Goal: Obtain resource: Download file/media

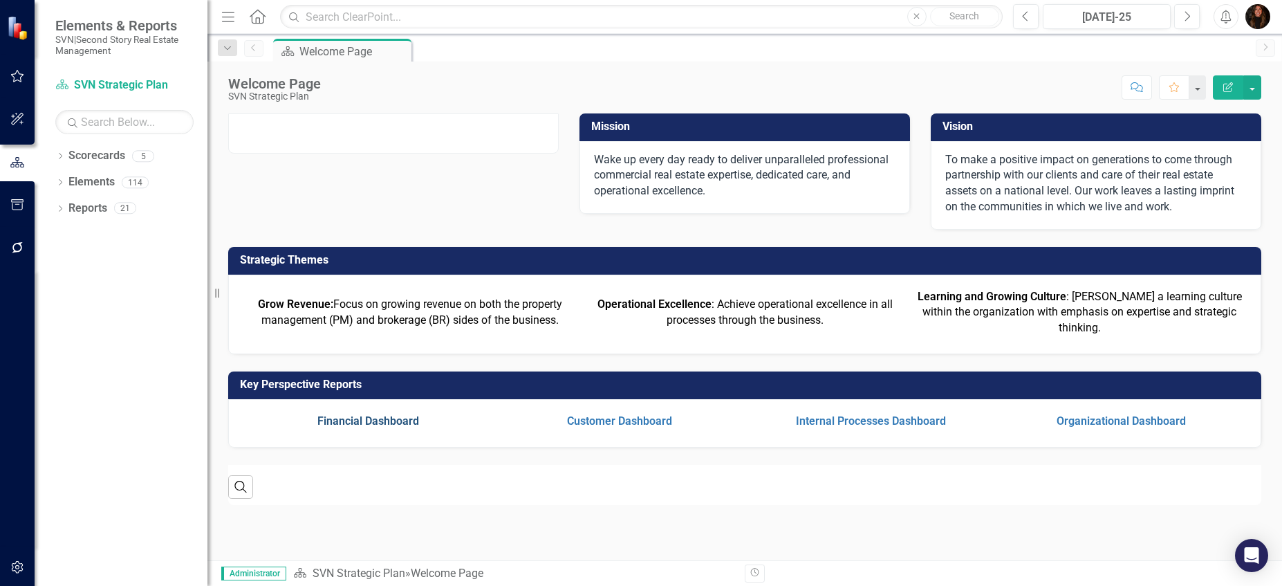
click at [368, 427] on link "Financial Dashboard" at bounding box center [368, 420] width 102 height 13
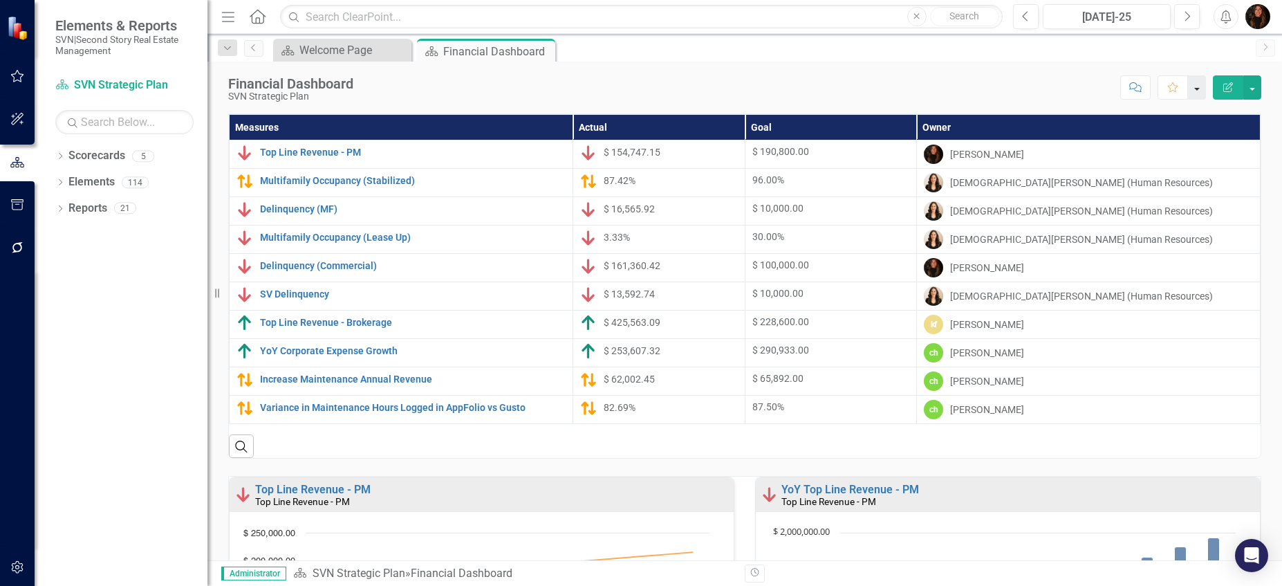
click at [1201, 91] on button "button" at bounding box center [1197, 87] width 18 height 24
click at [1028, 78] on div "Score: N/A [DATE]-25 Completed Comment Favorite Edit Report" at bounding box center [810, 87] width 901 height 24
click at [1254, 91] on button "button" at bounding box center [1253, 87] width 18 height 24
click at [1210, 192] on link "PDF Export to PDF" at bounding box center [1205, 194] width 112 height 26
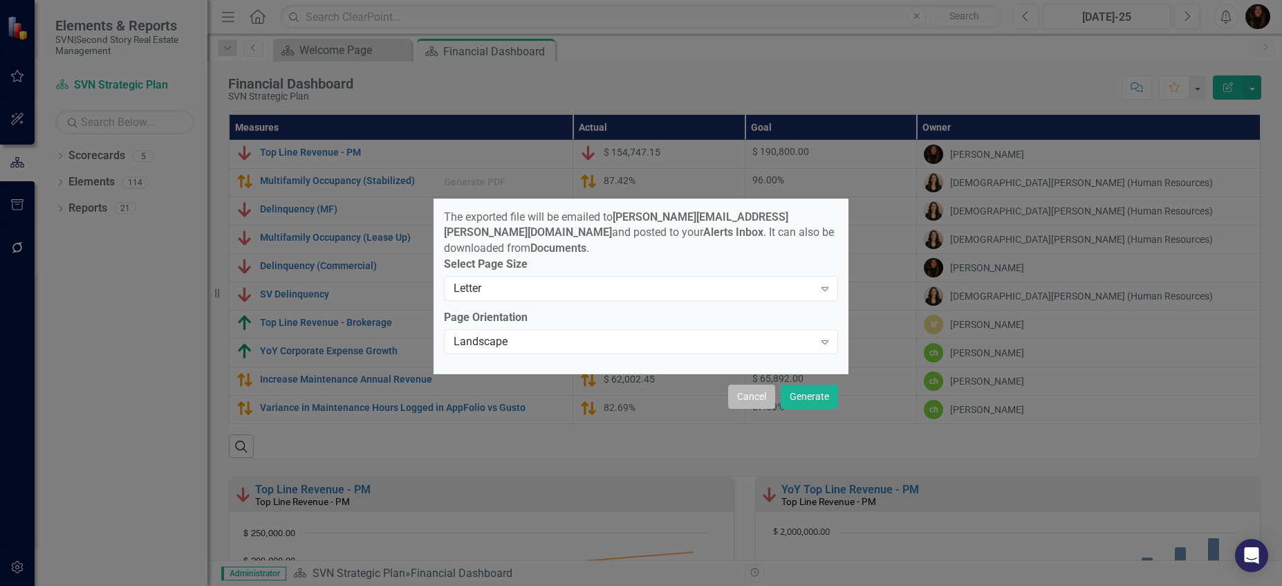
click at [743, 390] on button "Cancel" at bounding box center [751, 397] width 47 height 24
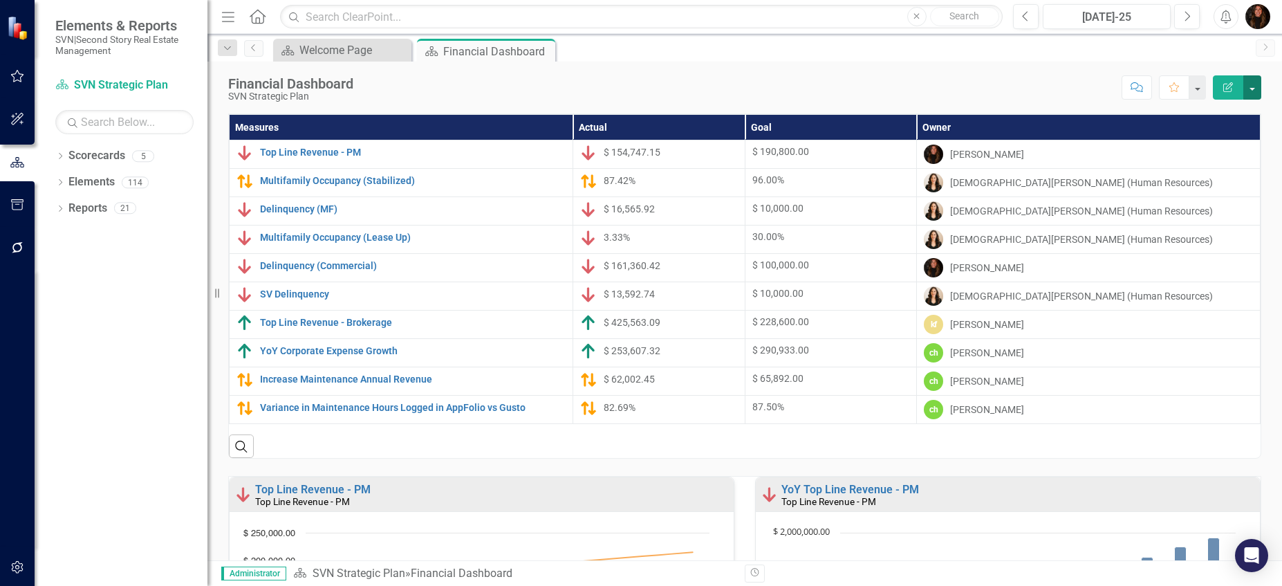
click at [1253, 89] on button "button" at bounding box center [1253, 87] width 18 height 24
click at [1192, 194] on link "PDF Export to PDF" at bounding box center [1205, 194] width 112 height 26
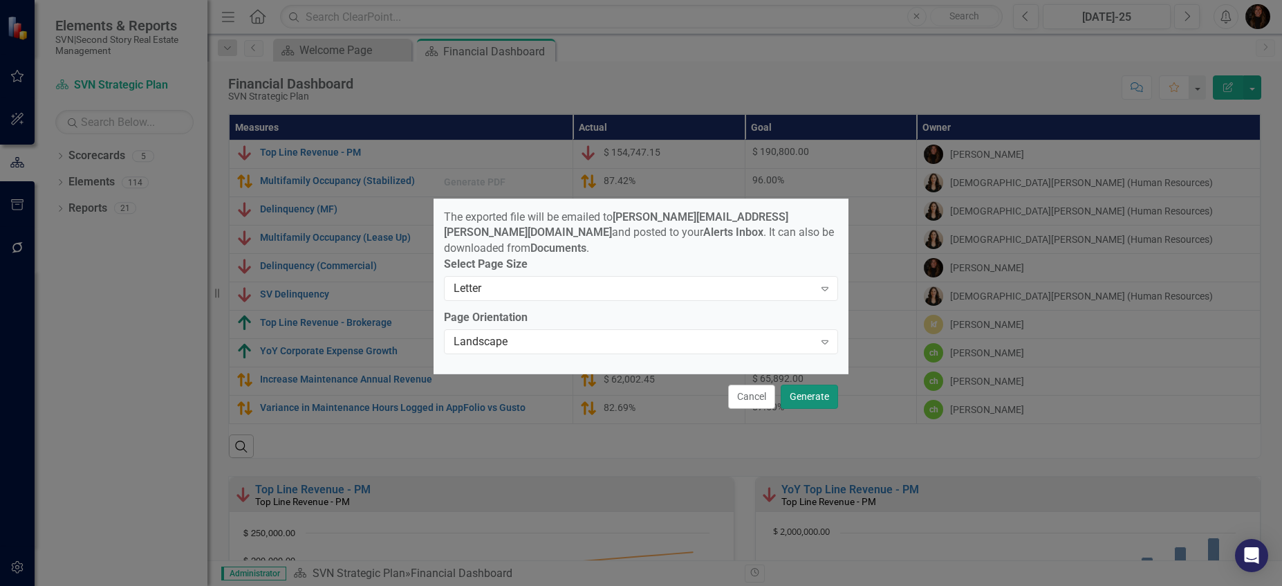
click at [809, 389] on button "Generate" at bounding box center [809, 397] width 57 height 24
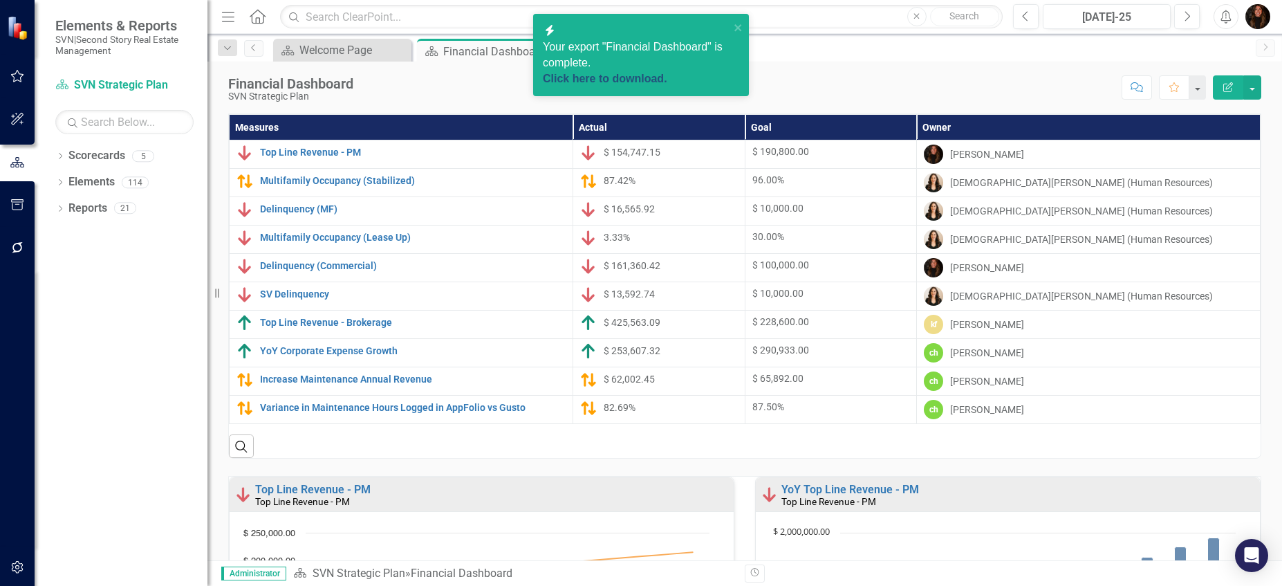
click at [667, 73] on link "Click here to download." at bounding box center [605, 79] width 124 height 12
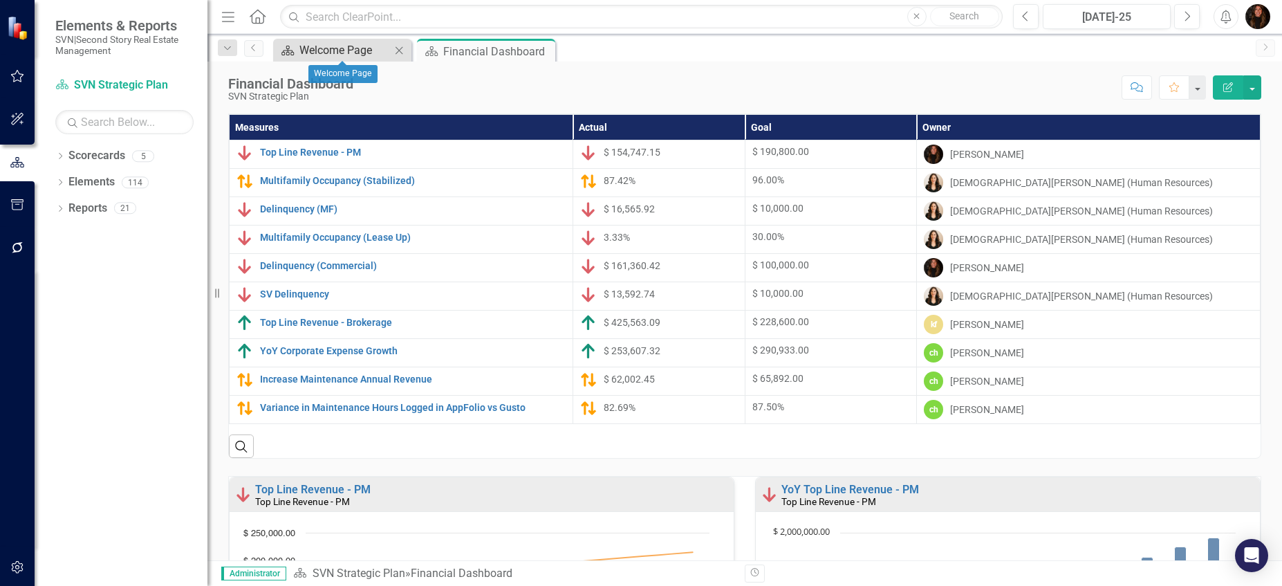
click at [357, 50] on div "Welcome Page" at bounding box center [344, 49] width 91 height 17
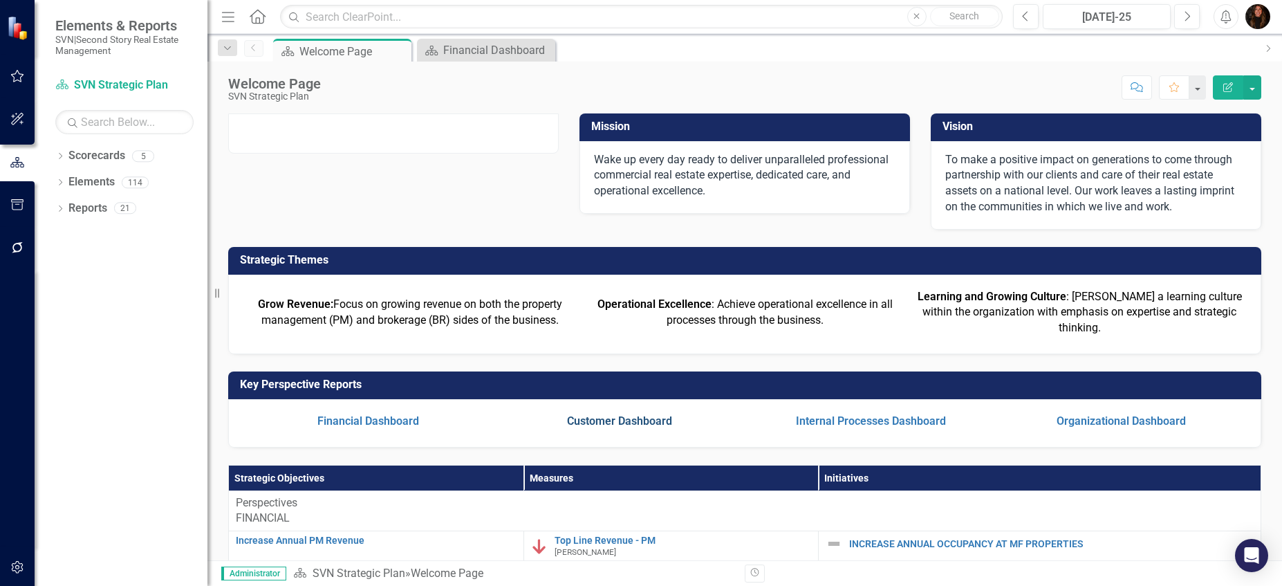
click at [616, 427] on link "Customer Dashboard" at bounding box center [619, 420] width 105 height 13
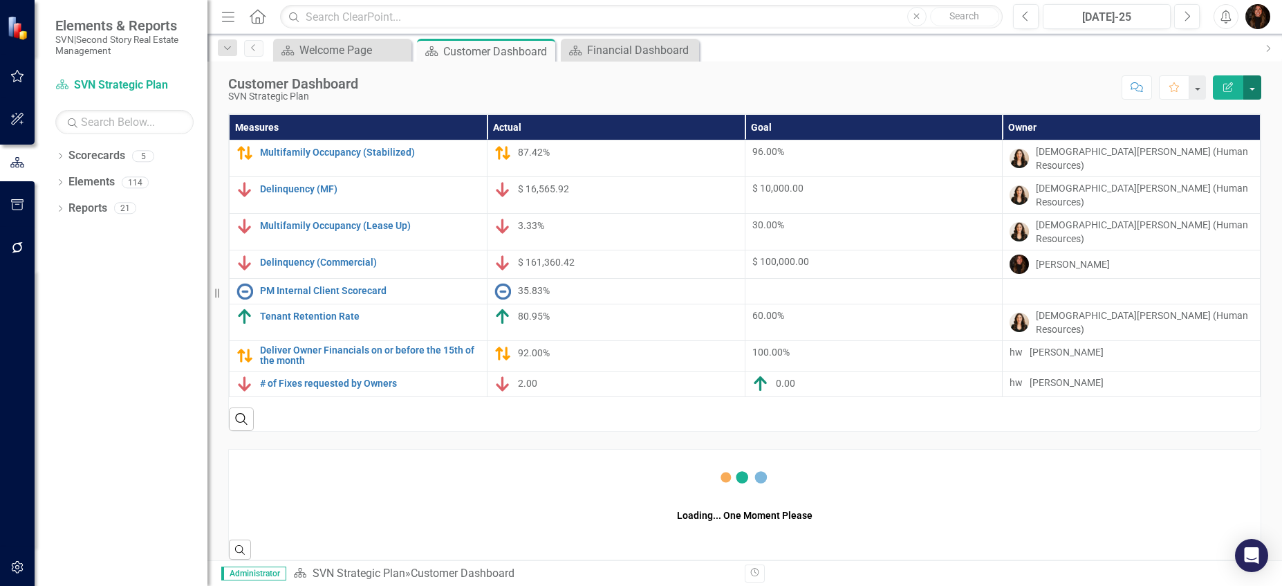
click at [1251, 87] on button "button" at bounding box center [1253, 87] width 18 height 24
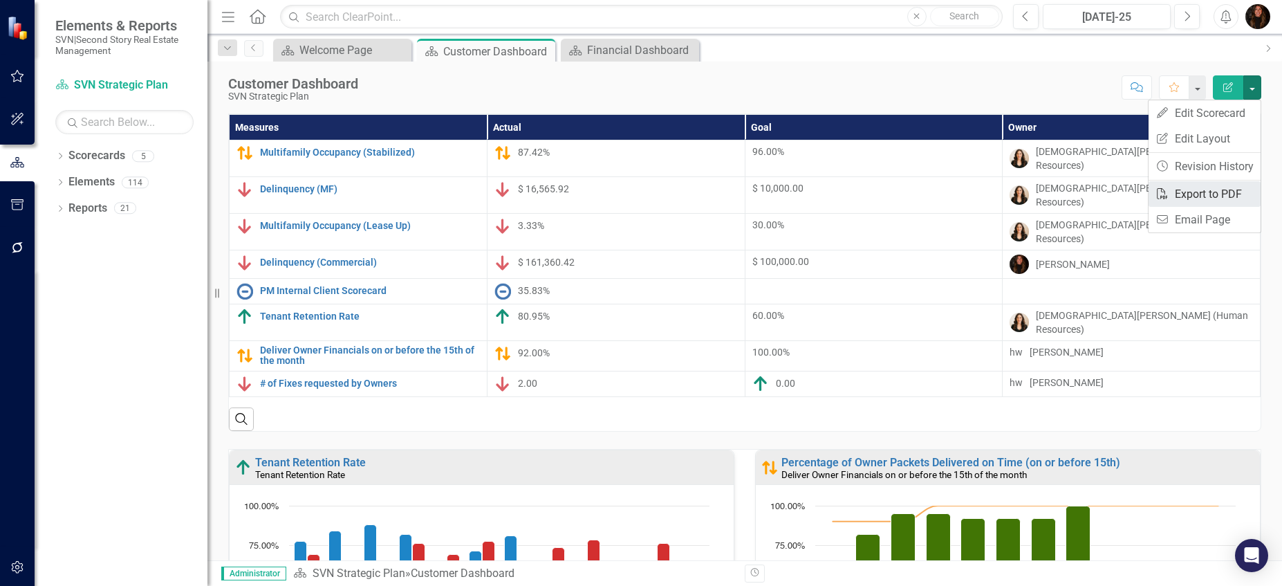
click at [1205, 191] on link "PDF Export to PDF" at bounding box center [1205, 194] width 112 height 26
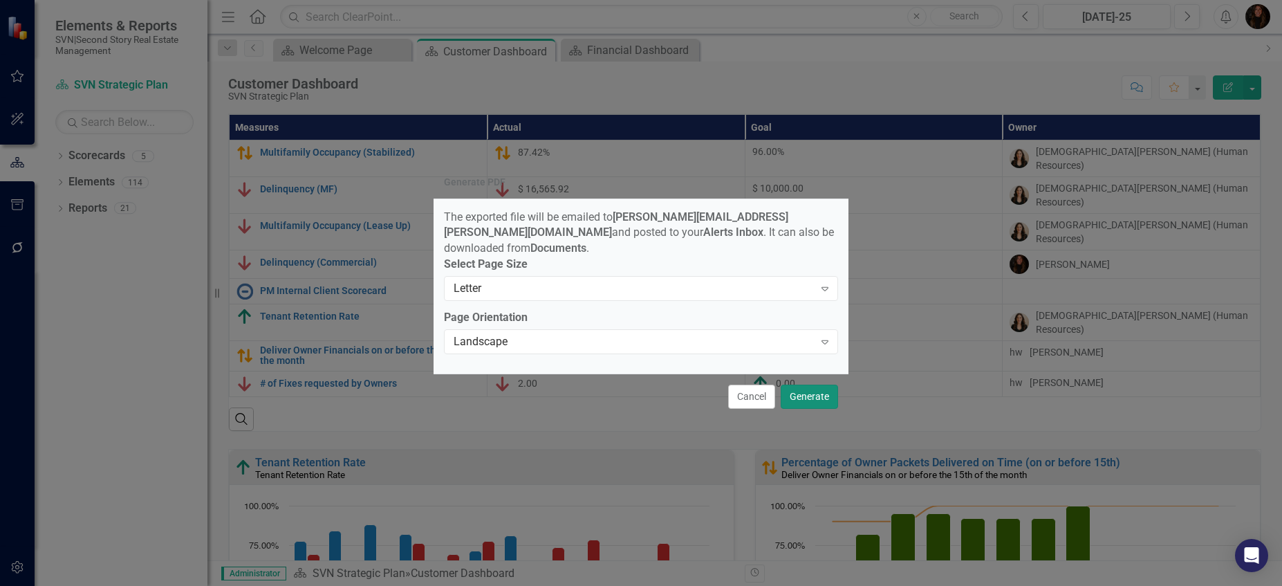
click at [827, 394] on button "Generate" at bounding box center [809, 397] width 57 height 24
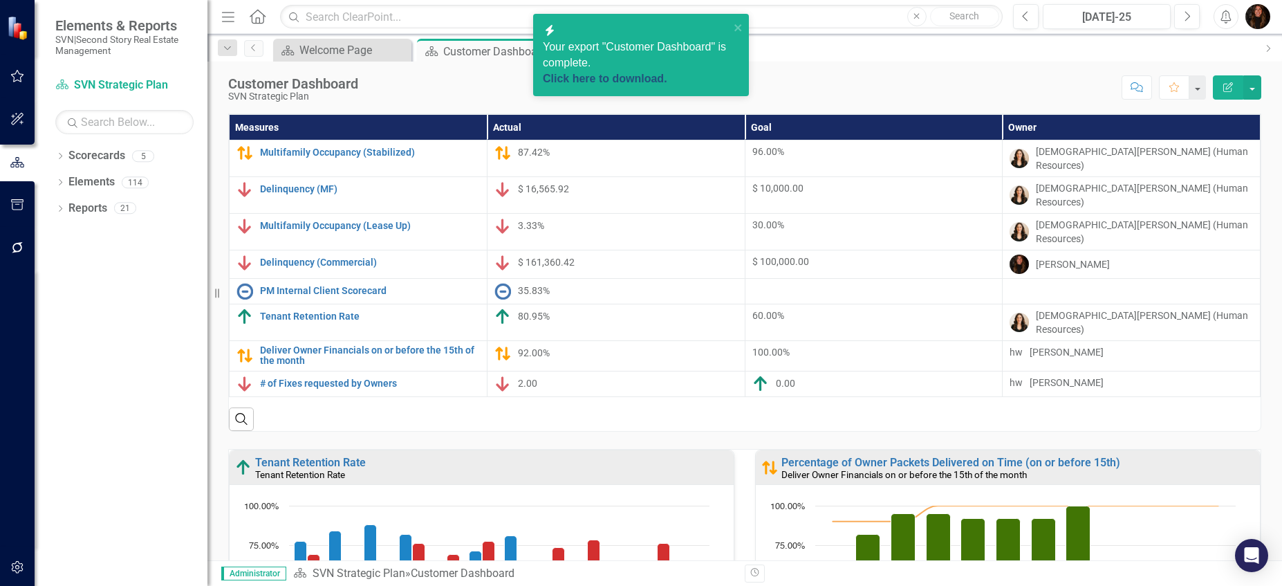
click at [649, 73] on link "Click here to download." at bounding box center [605, 79] width 124 height 12
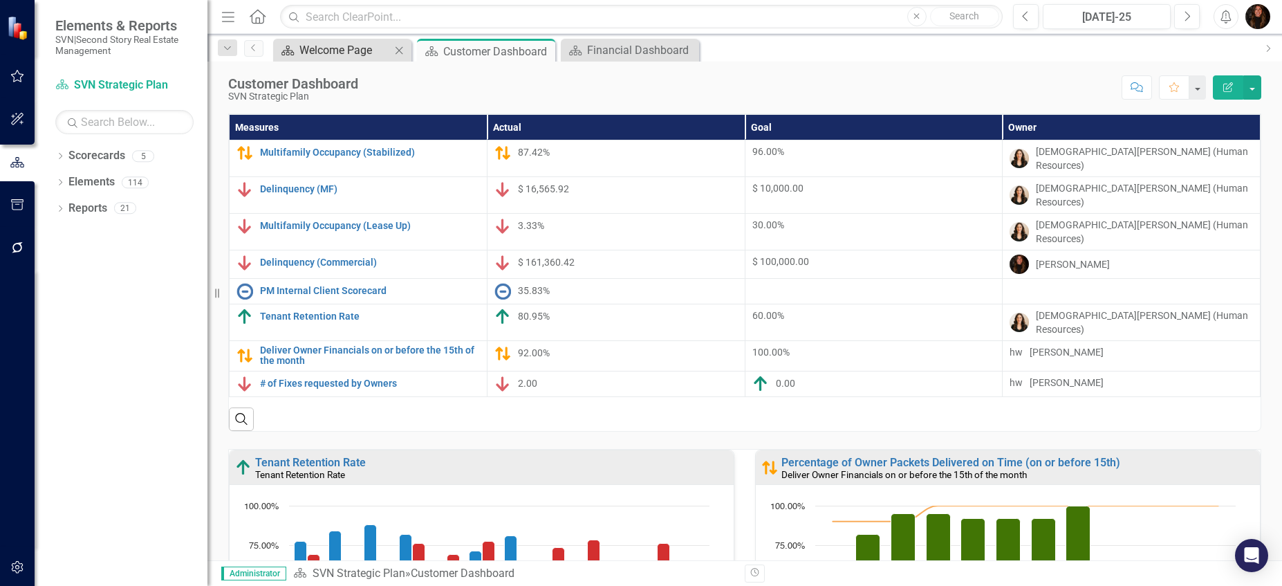
click at [358, 51] on div "Welcome Page" at bounding box center [344, 49] width 91 height 17
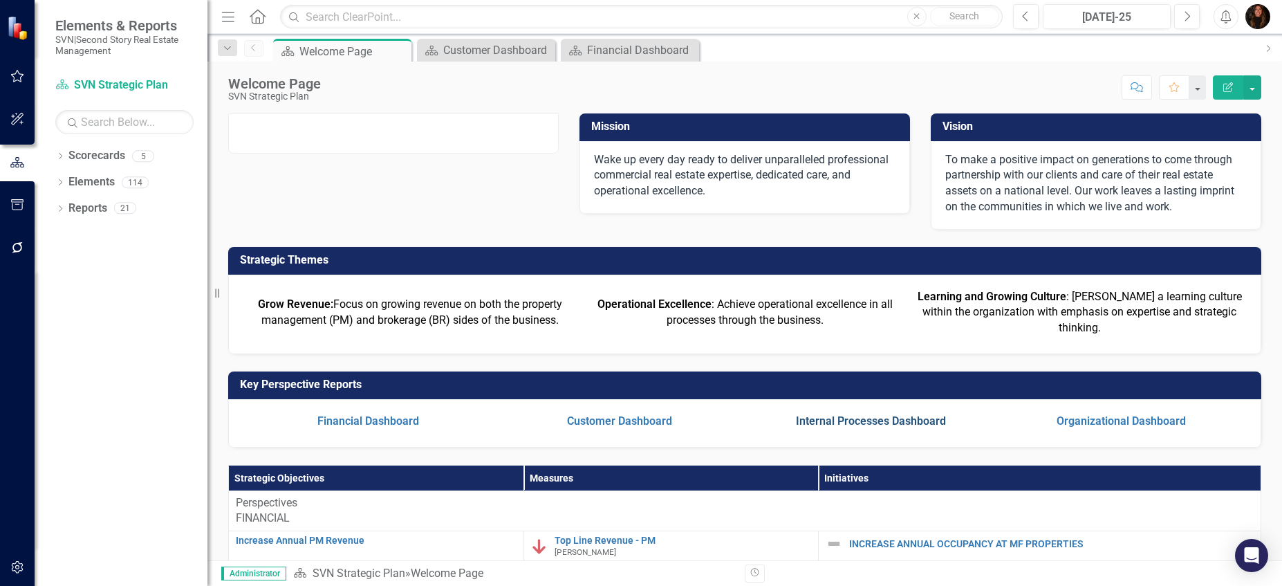
click at [909, 427] on link "Internal Processes Dashboard" at bounding box center [871, 420] width 150 height 13
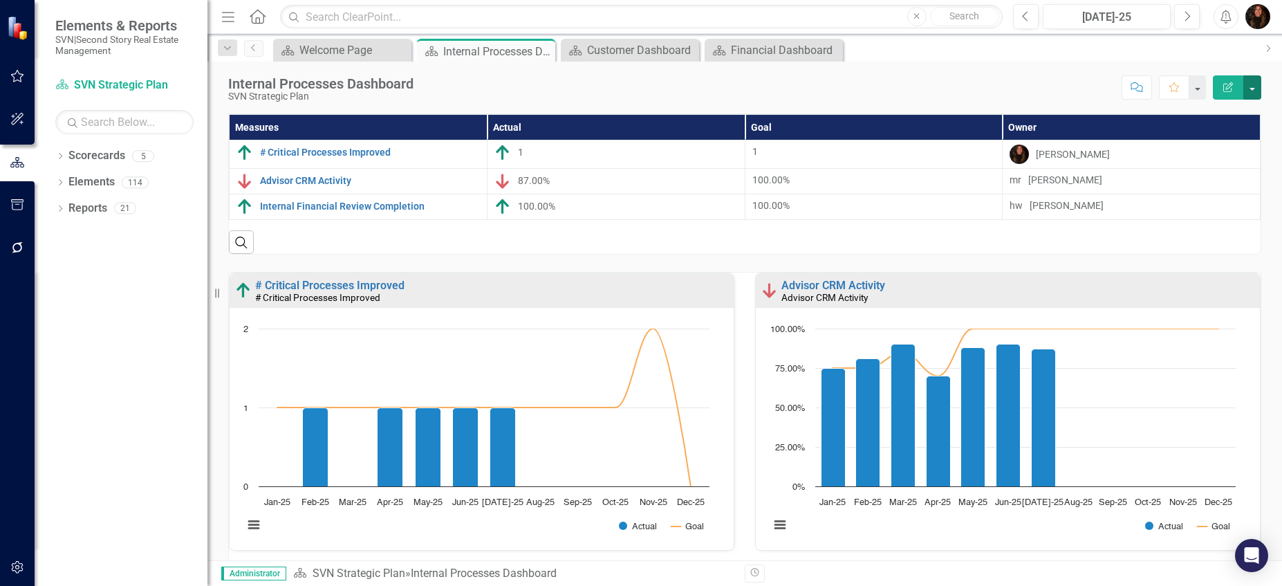
click at [1254, 80] on button "button" at bounding box center [1253, 87] width 18 height 24
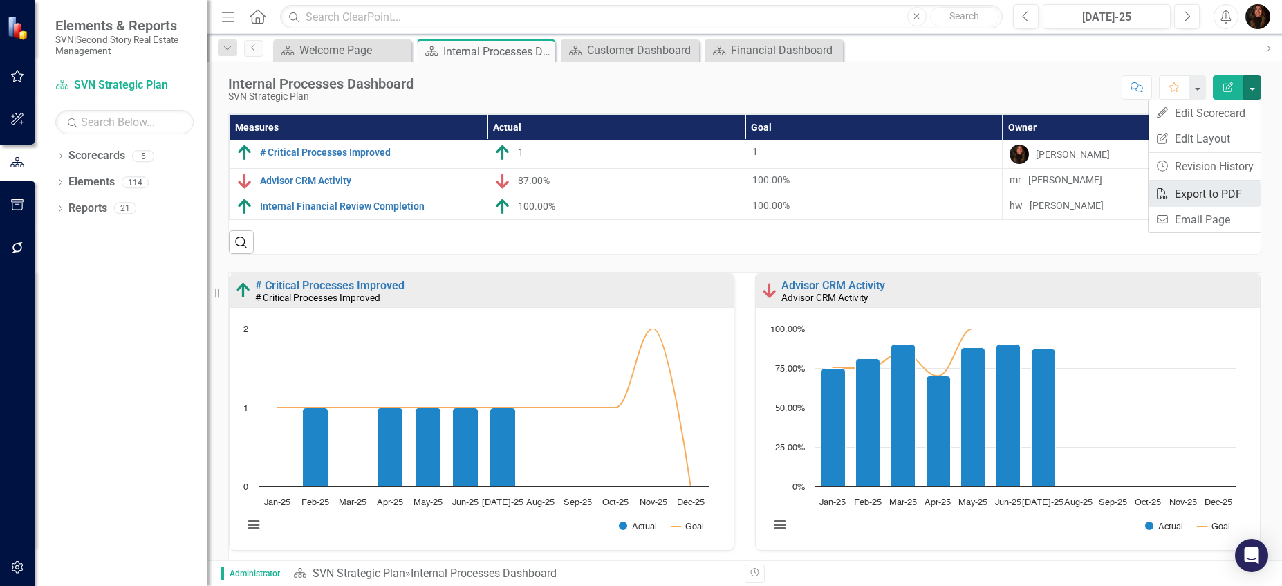
click at [1210, 192] on link "PDF Export to PDF" at bounding box center [1205, 194] width 112 height 26
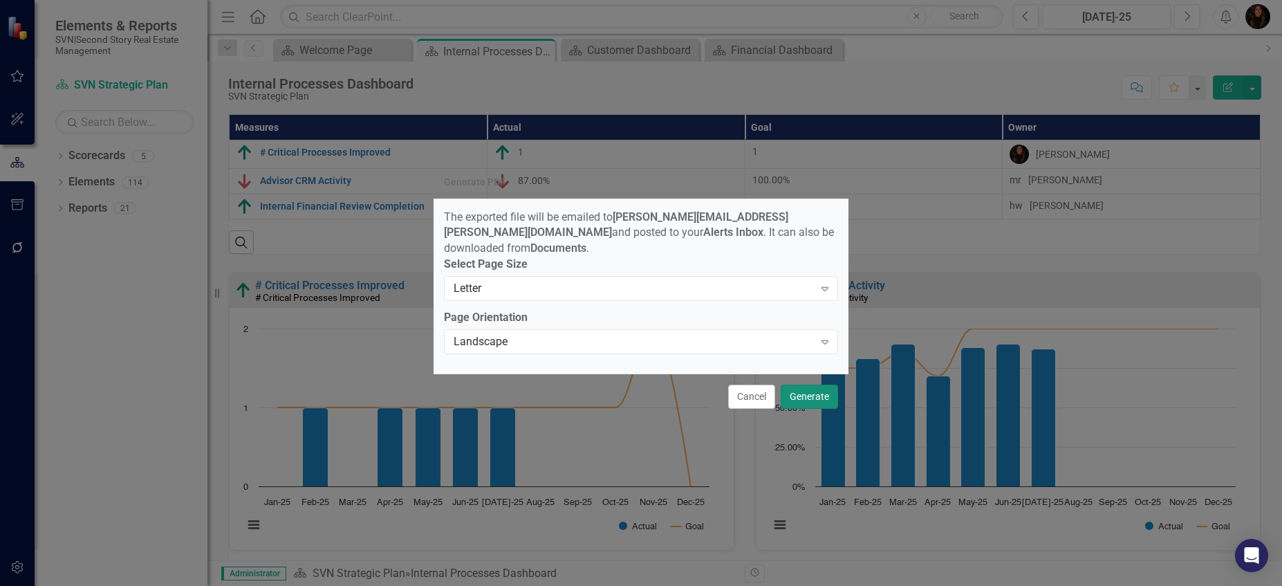
click at [811, 391] on button "Generate" at bounding box center [809, 397] width 57 height 24
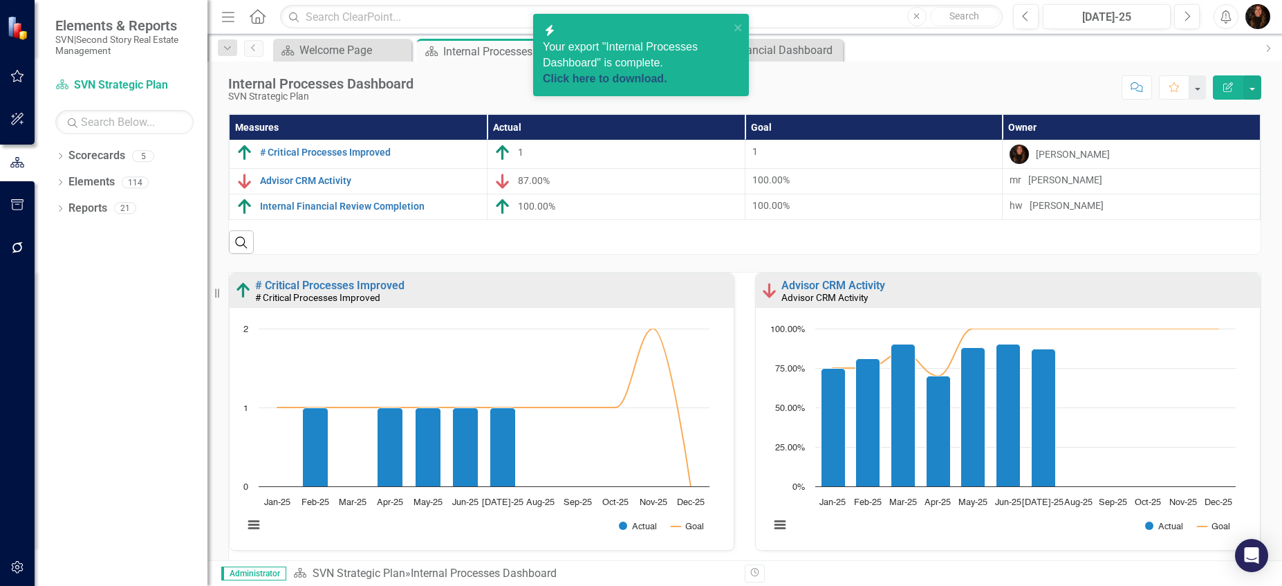
click at [601, 81] on link "Click here to download." at bounding box center [605, 79] width 124 height 12
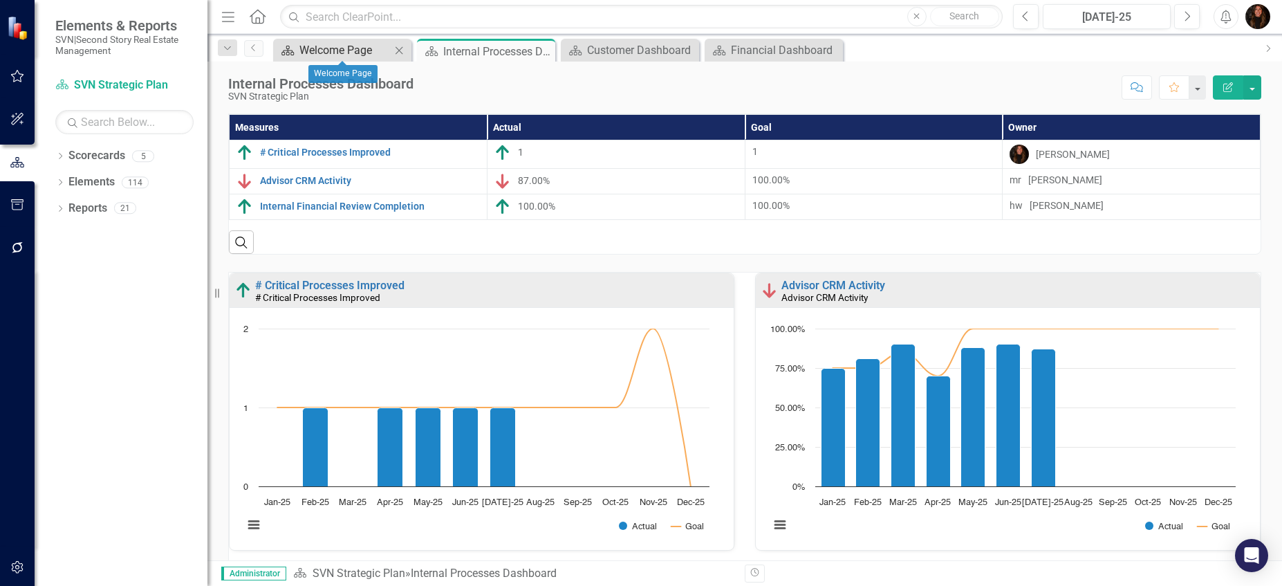
click at [355, 50] on div "Welcome Page" at bounding box center [344, 49] width 91 height 17
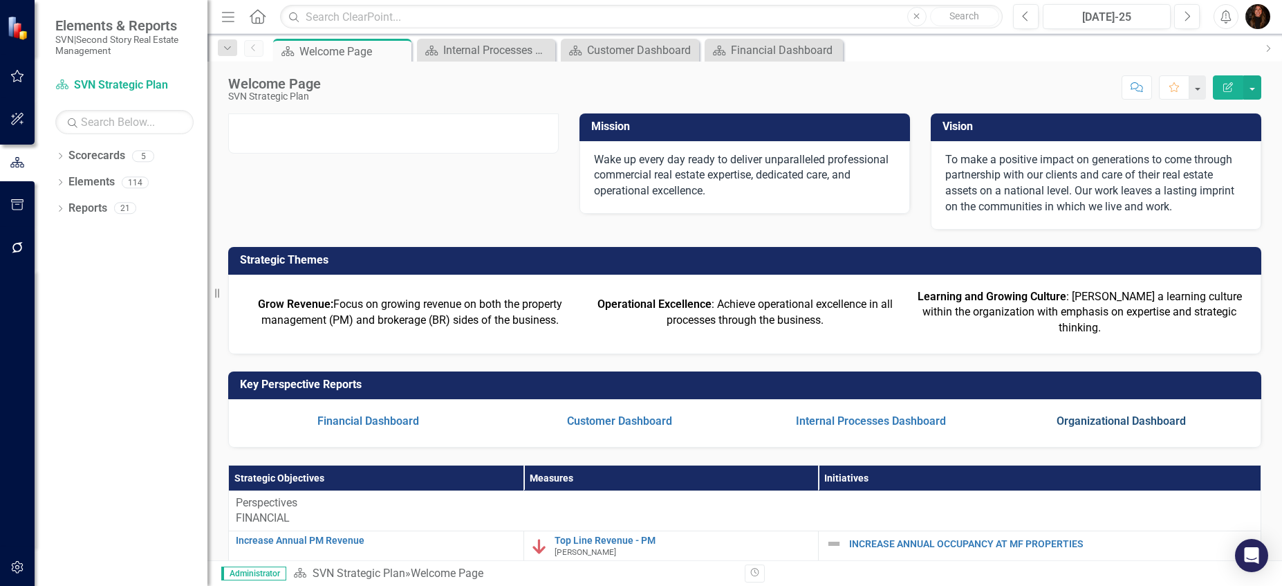
click at [1106, 427] on link "Organizational Dashboard" at bounding box center [1121, 420] width 129 height 13
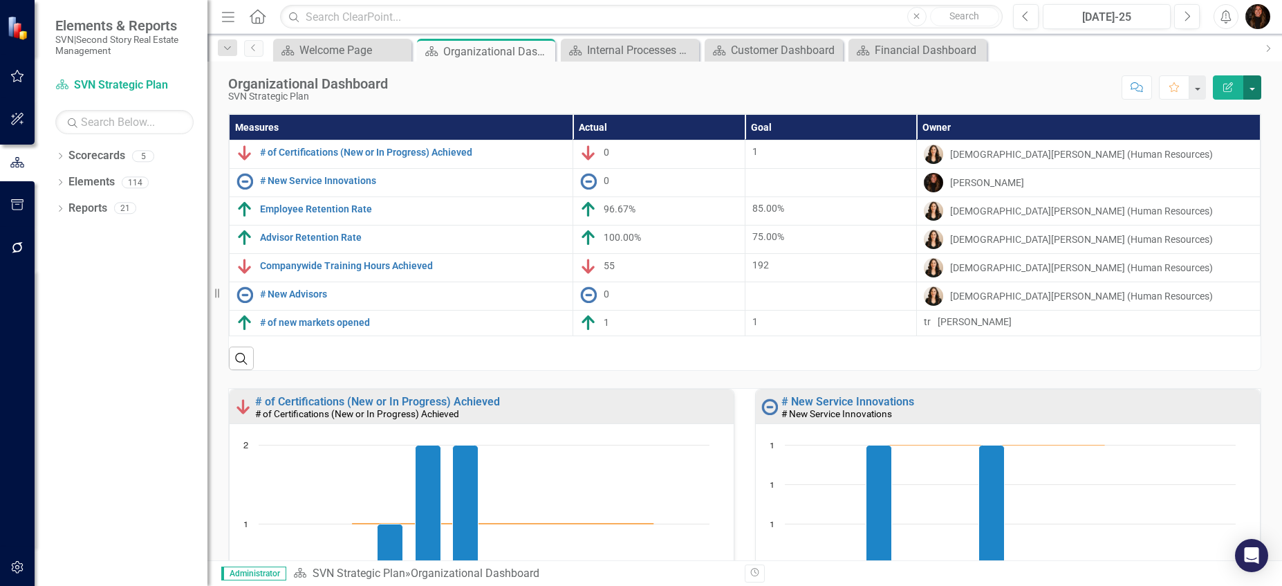
click at [1251, 86] on button "button" at bounding box center [1253, 87] width 18 height 24
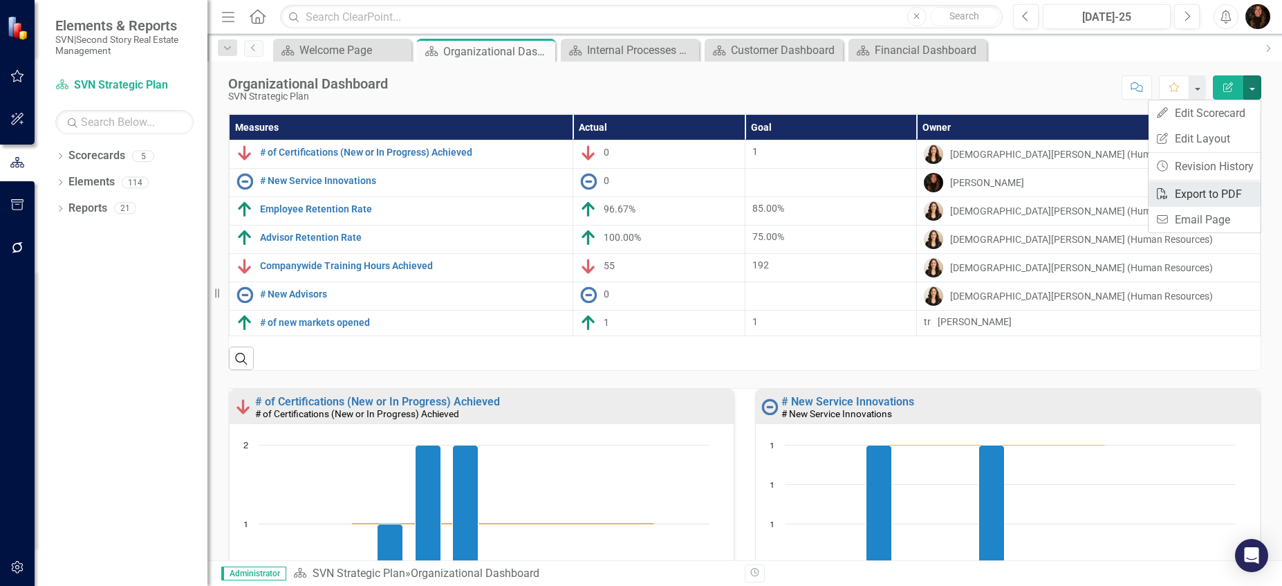
click at [1214, 198] on link "PDF Export to PDF" at bounding box center [1205, 194] width 112 height 26
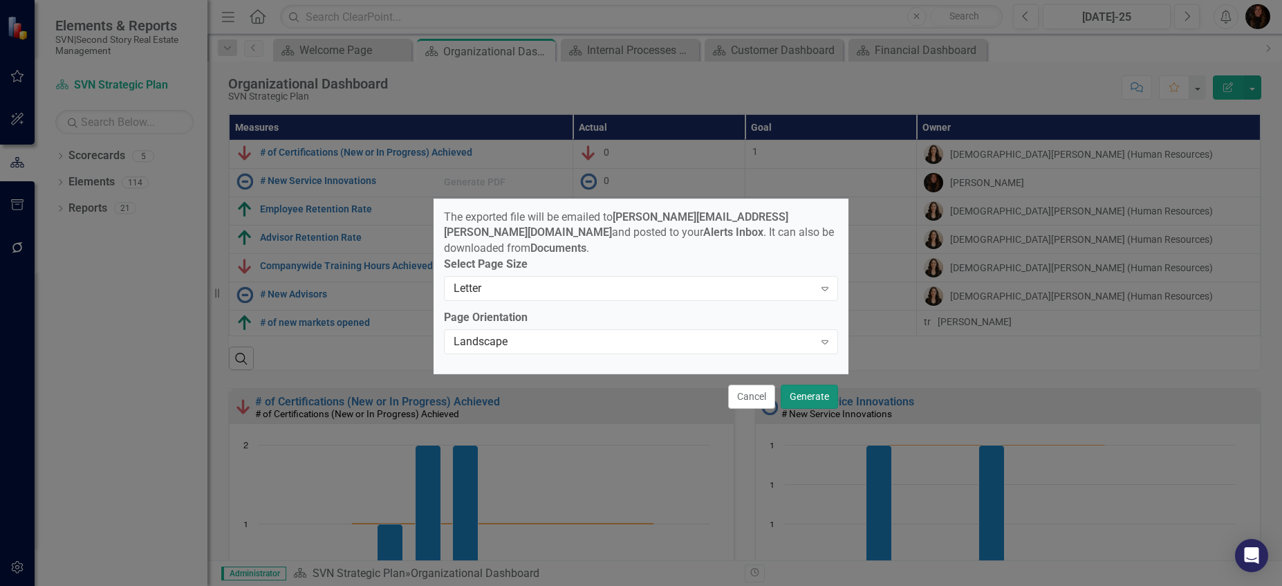
click at [829, 395] on button "Generate" at bounding box center [809, 397] width 57 height 24
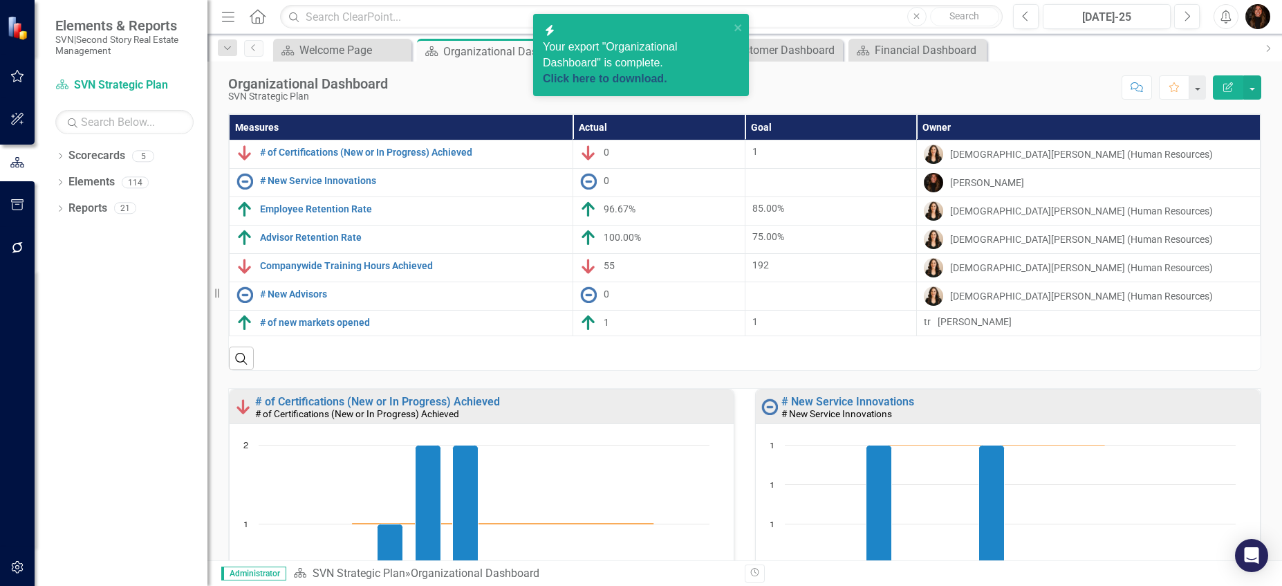
click at [640, 73] on link "Click here to download." at bounding box center [605, 79] width 124 height 12
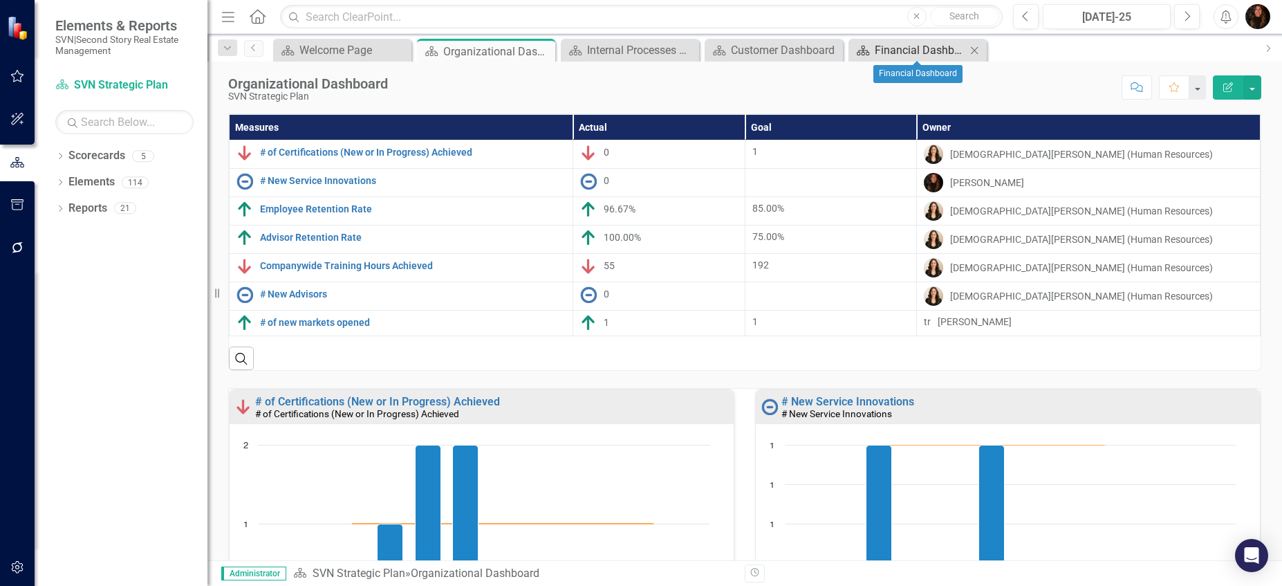
click at [903, 47] on div "Financial Dashboard" at bounding box center [920, 49] width 91 height 17
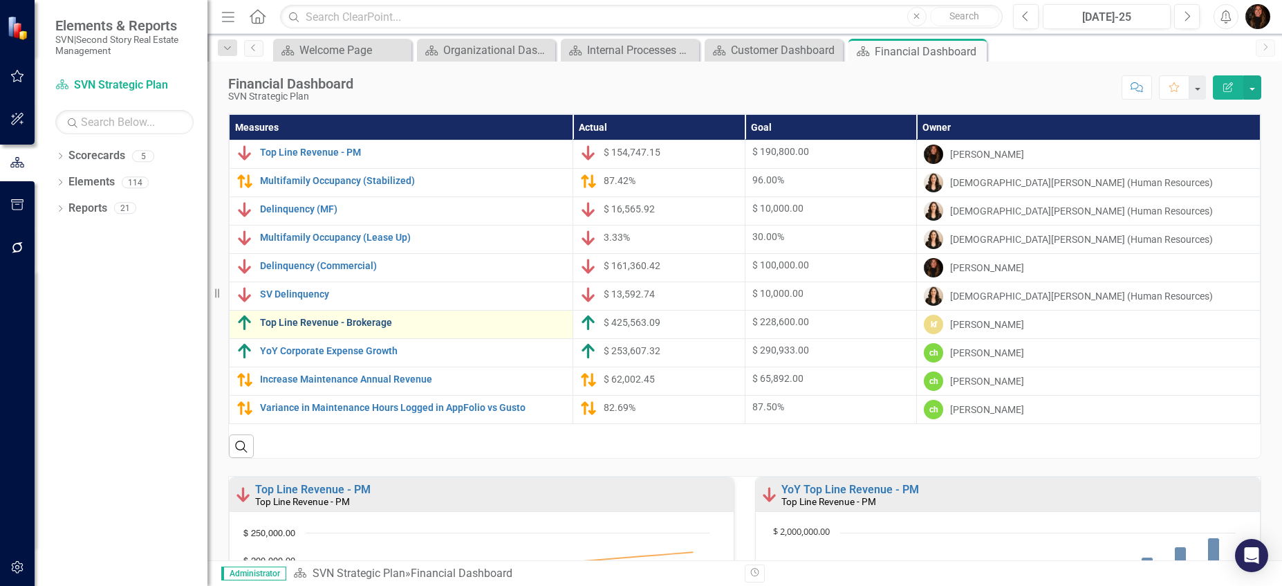
click at [376, 323] on link "Top Line Revenue - Brokerage" at bounding box center [413, 322] width 306 height 10
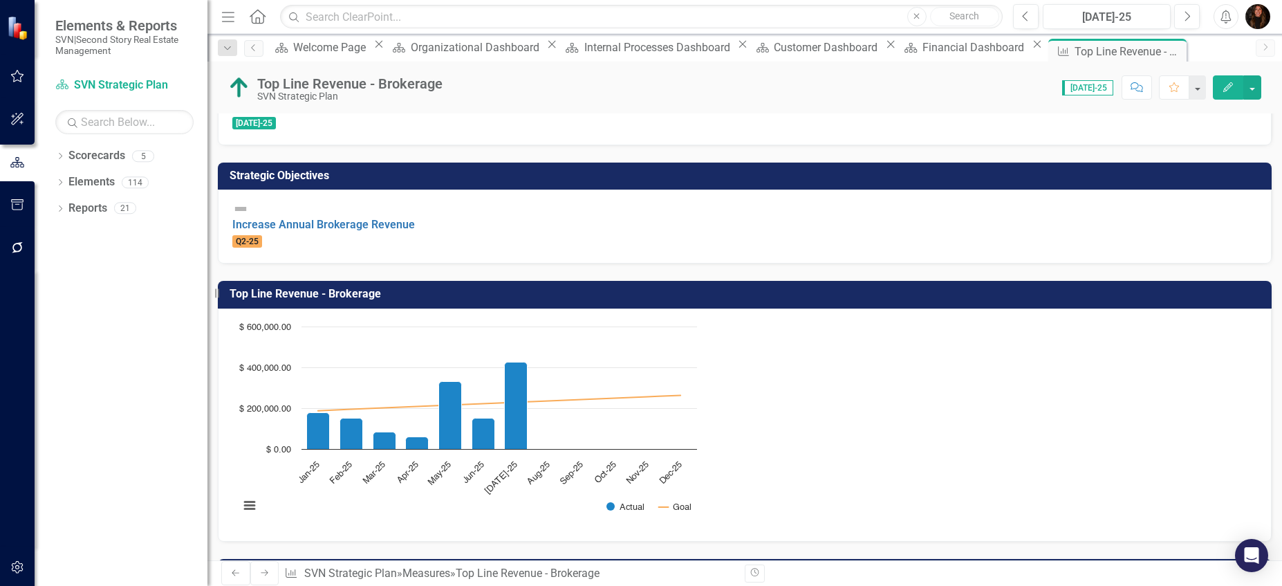
scroll to position [494, 0]
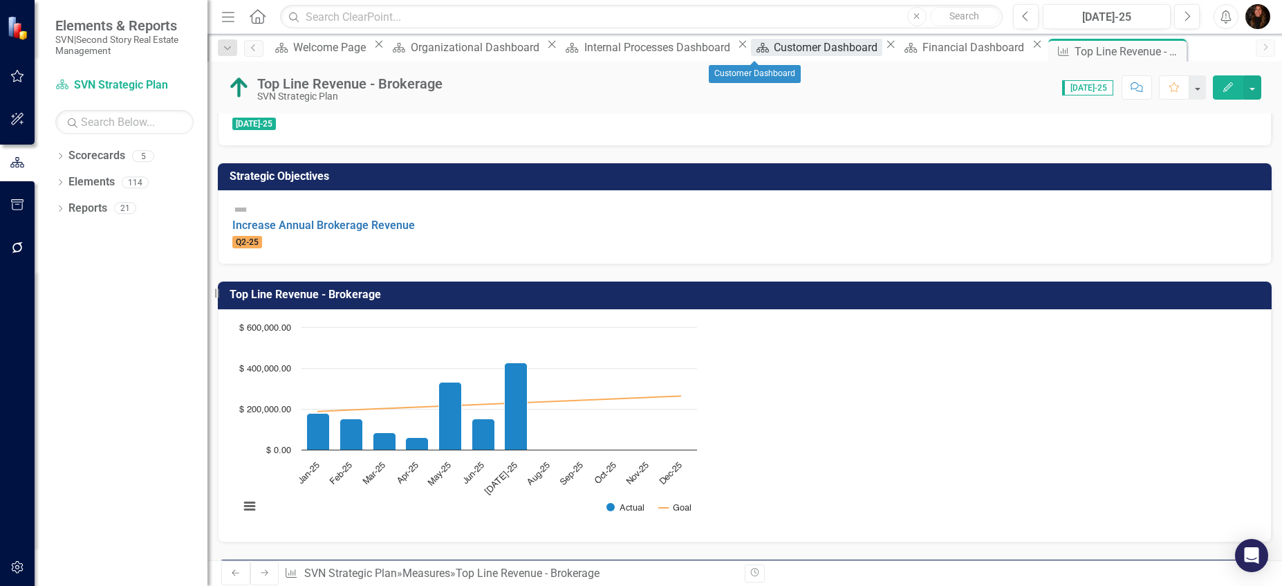
click at [774, 55] on div "Customer Dashboard" at bounding box center [828, 47] width 108 height 17
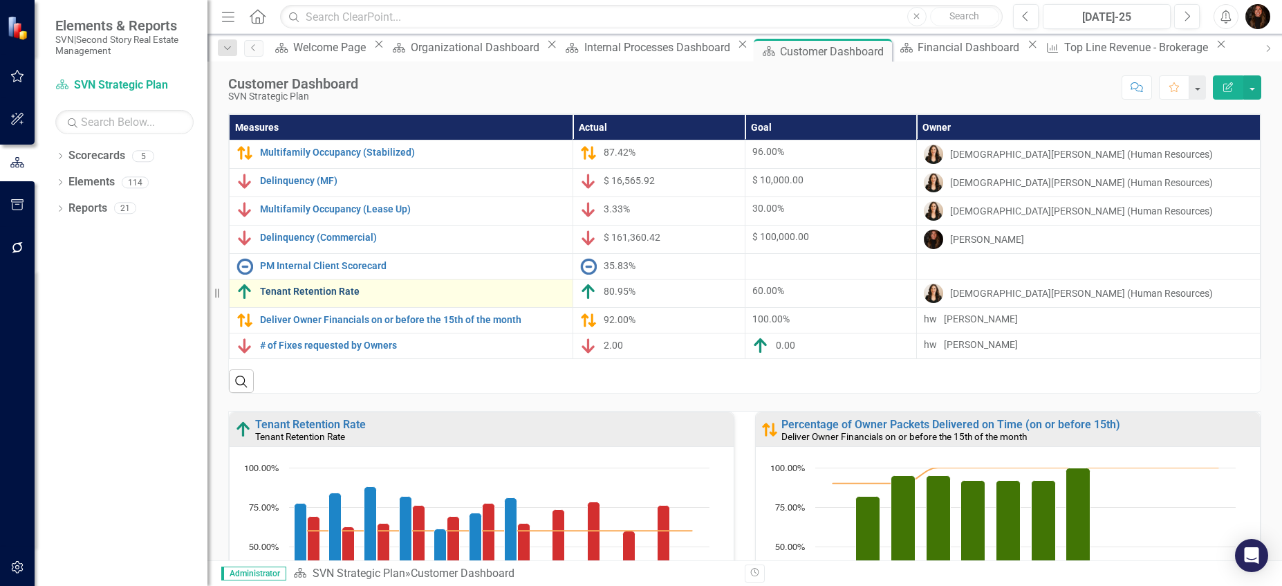
click at [335, 294] on link "Tenant Retention Rate" at bounding box center [413, 291] width 306 height 10
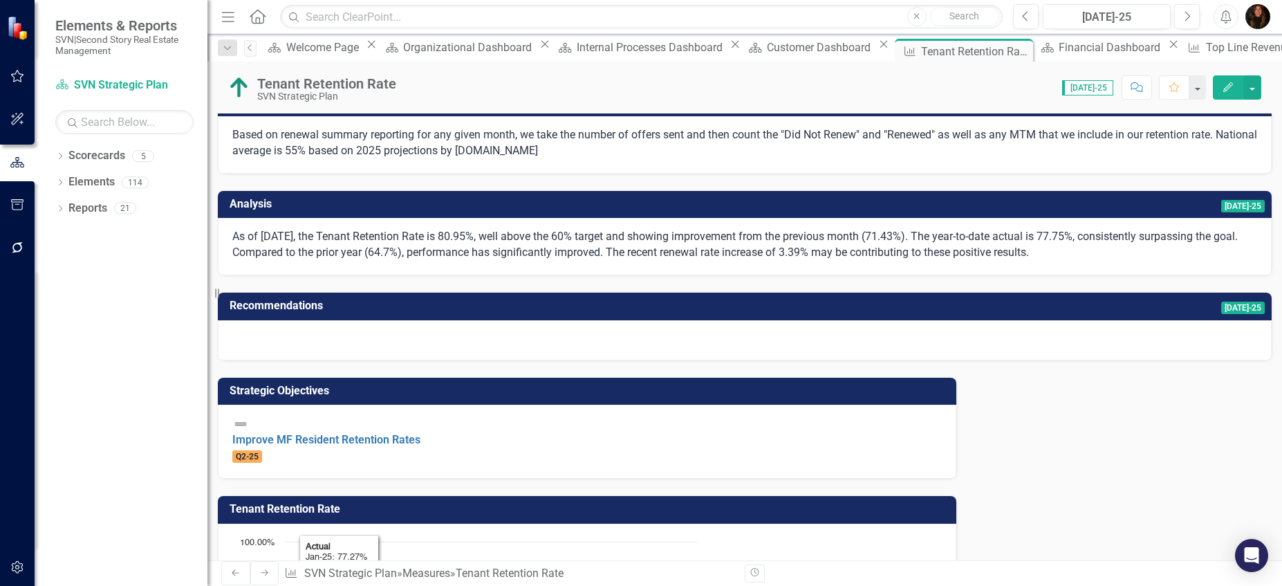
scroll to position [275, 0]
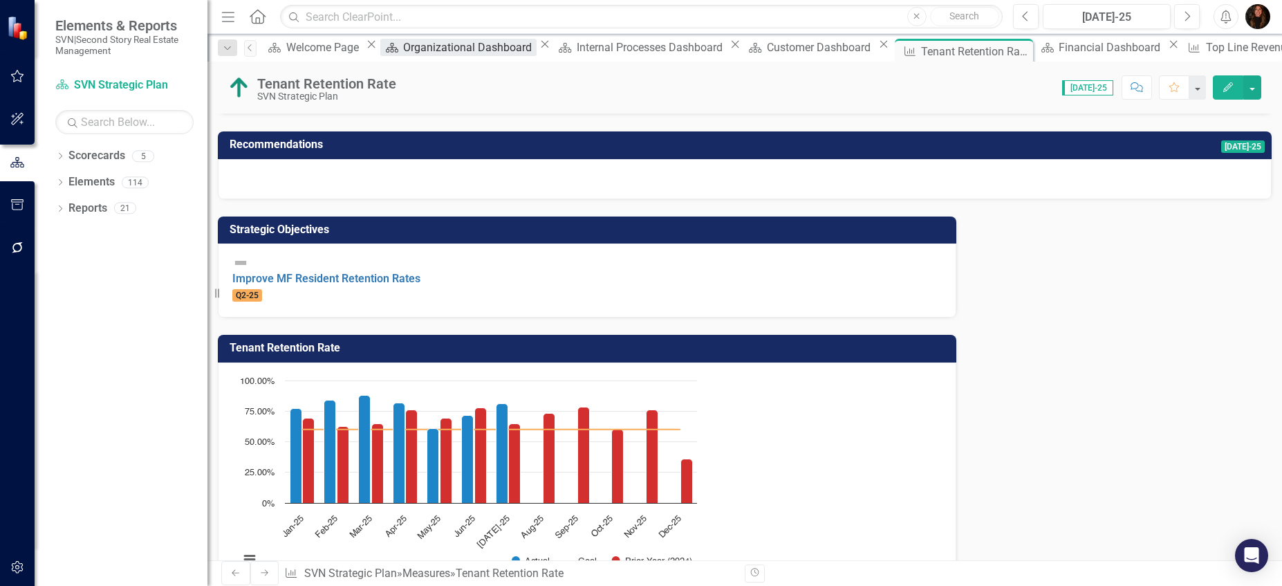
click at [448, 48] on div "Organizational Dashboard" at bounding box center [469, 47] width 133 height 17
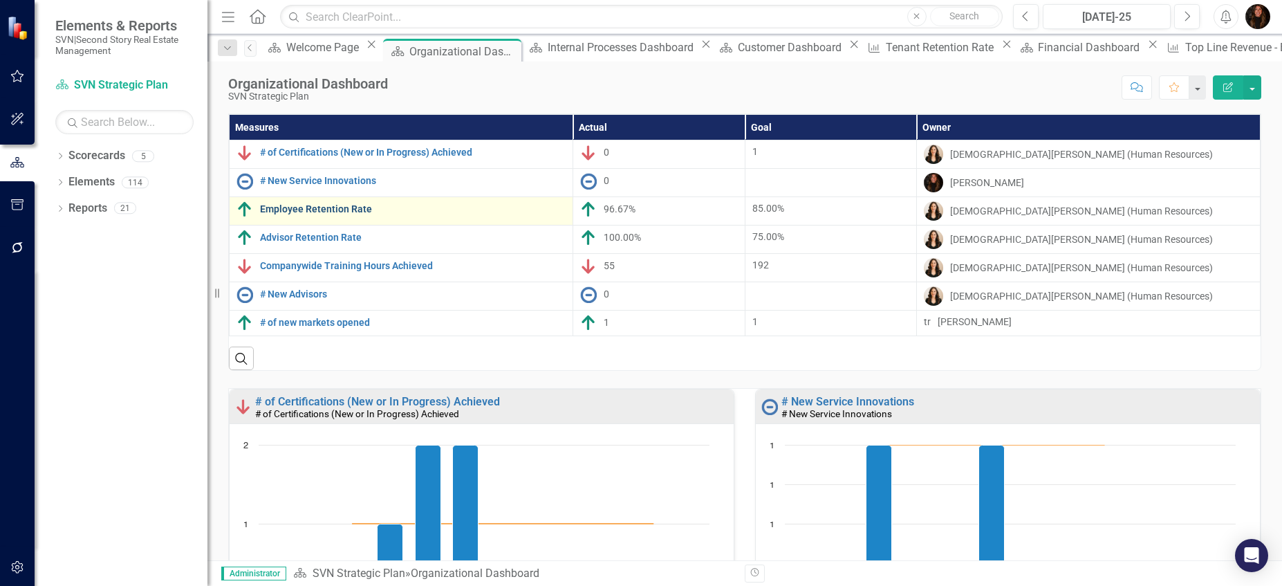
click at [322, 207] on link "Employee Retention Rate" at bounding box center [413, 209] width 306 height 10
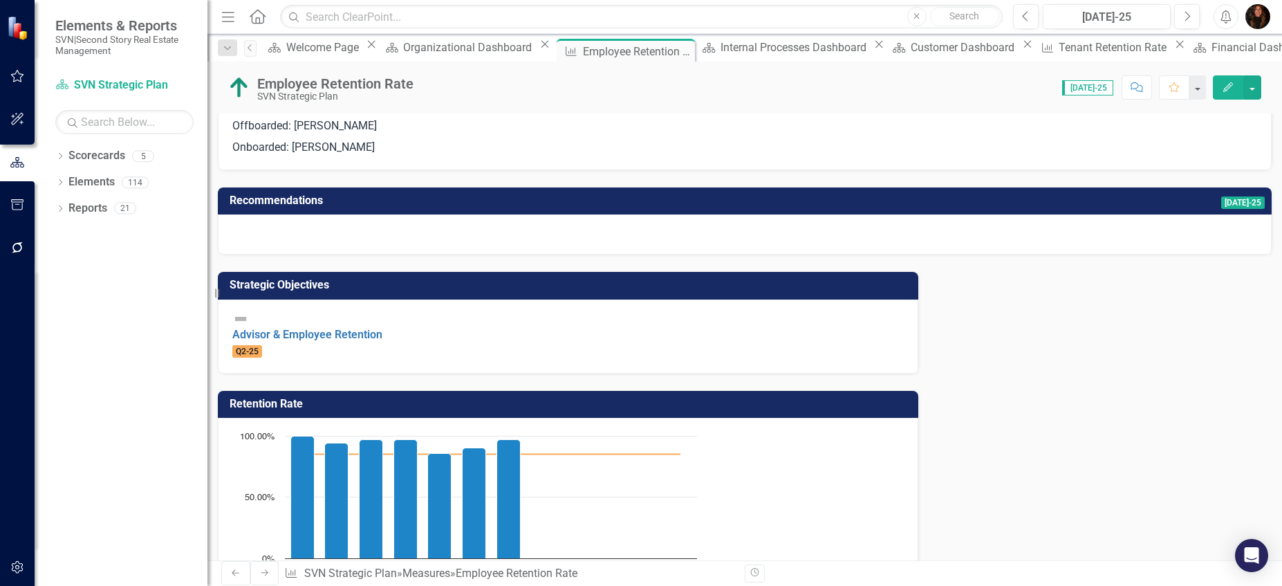
scroll to position [281, 0]
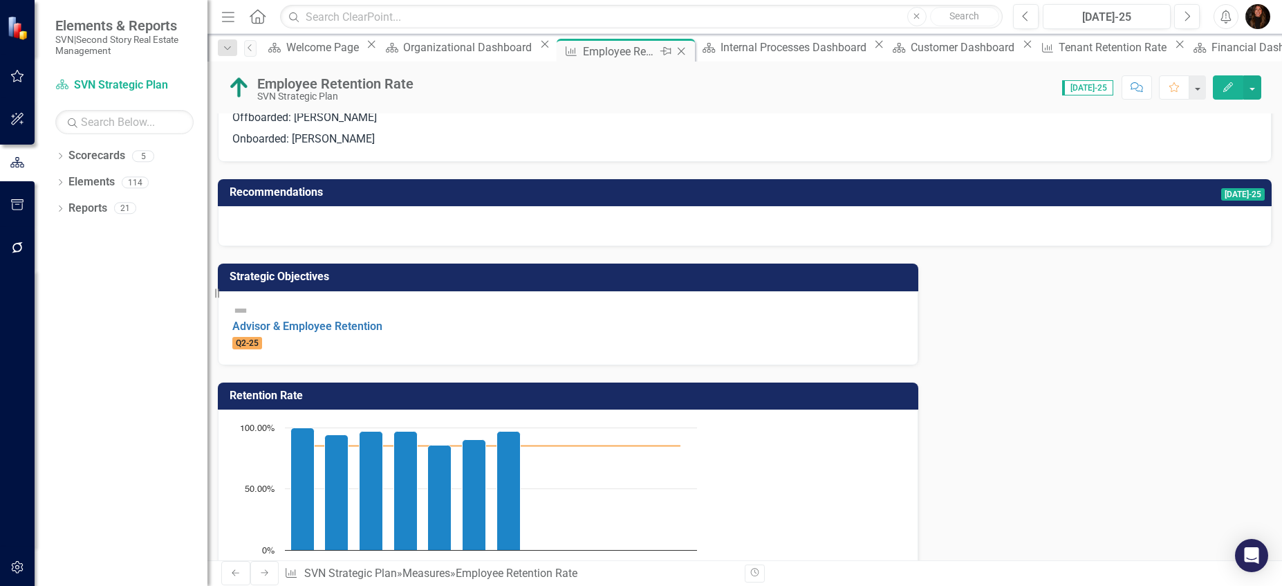
click at [674, 49] on icon "Close" at bounding box center [681, 51] width 14 height 11
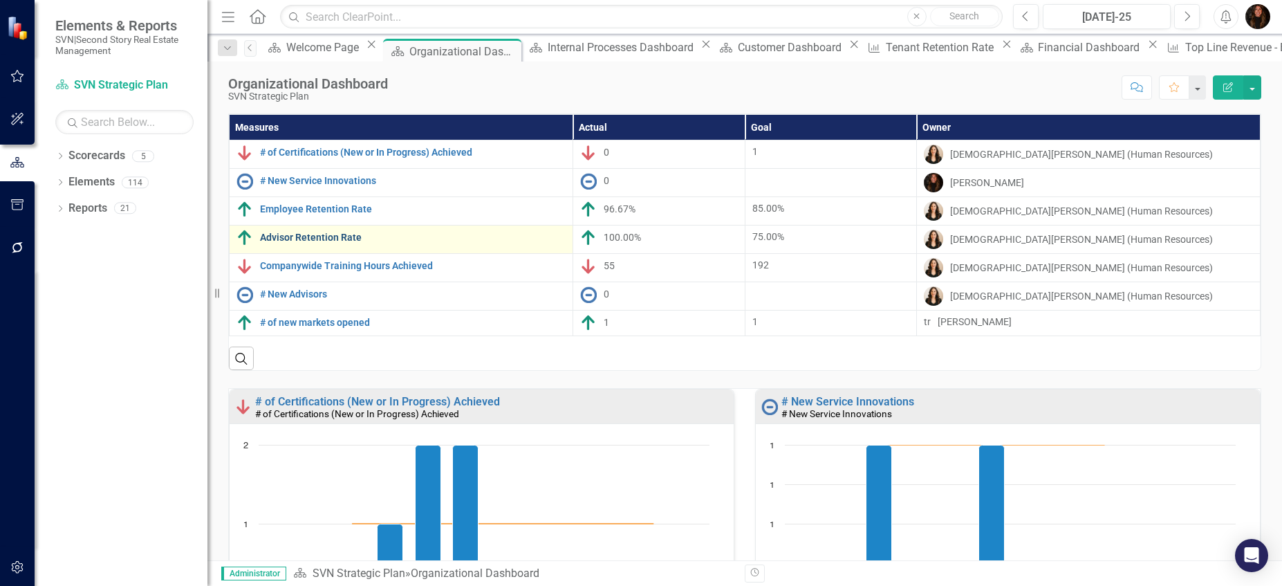
click at [299, 233] on link "Advisor Retention Rate" at bounding box center [413, 237] width 306 height 10
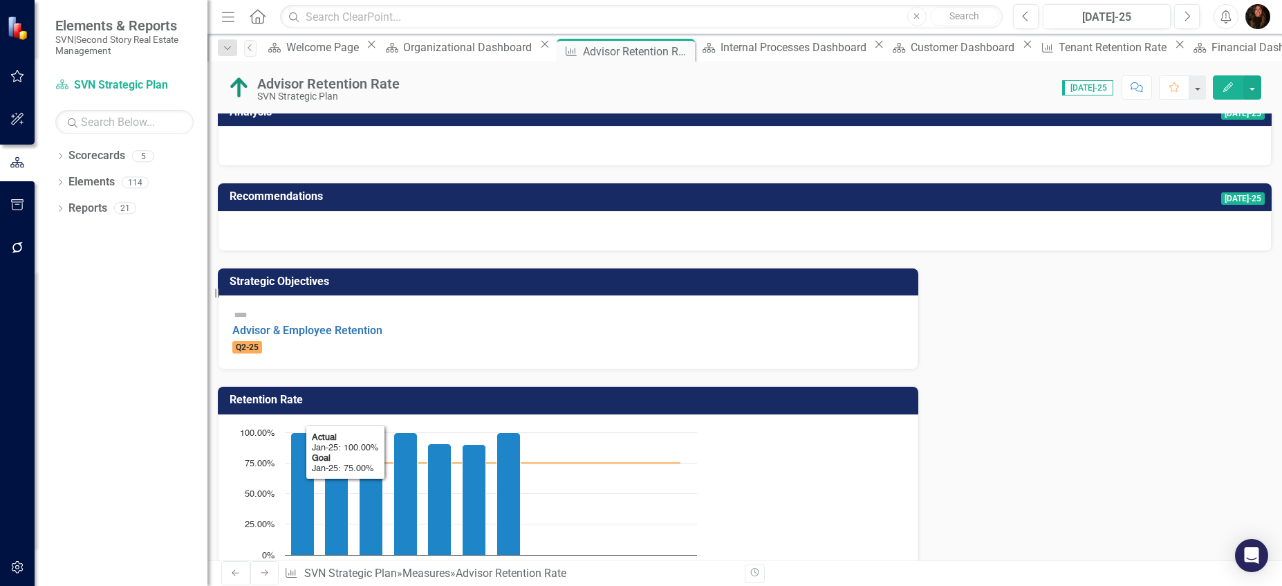
scroll to position [256, 0]
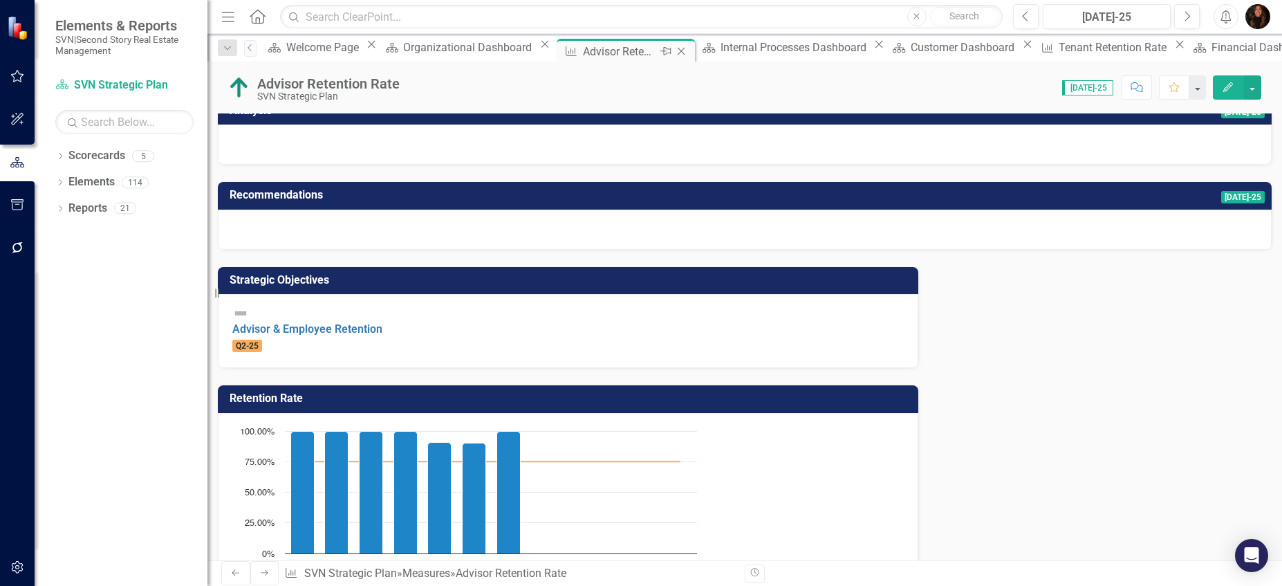
click at [674, 50] on icon "Close" at bounding box center [681, 51] width 14 height 11
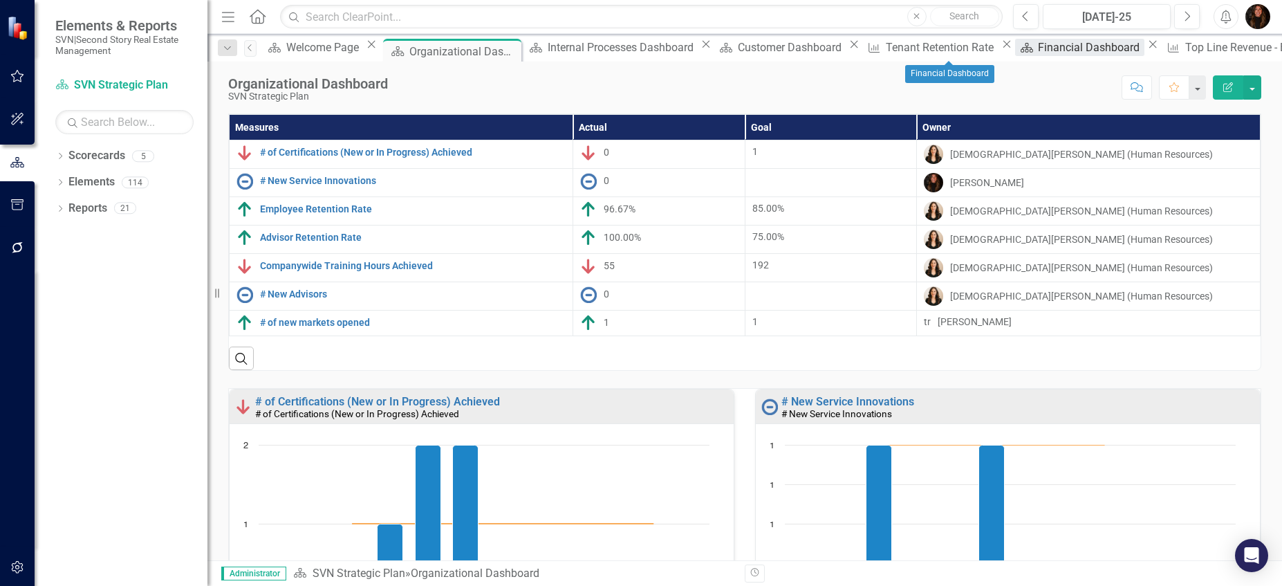
click at [1038, 50] on div "Financial Dashboard" at bounding box center [1091, 47] width 106 height 17
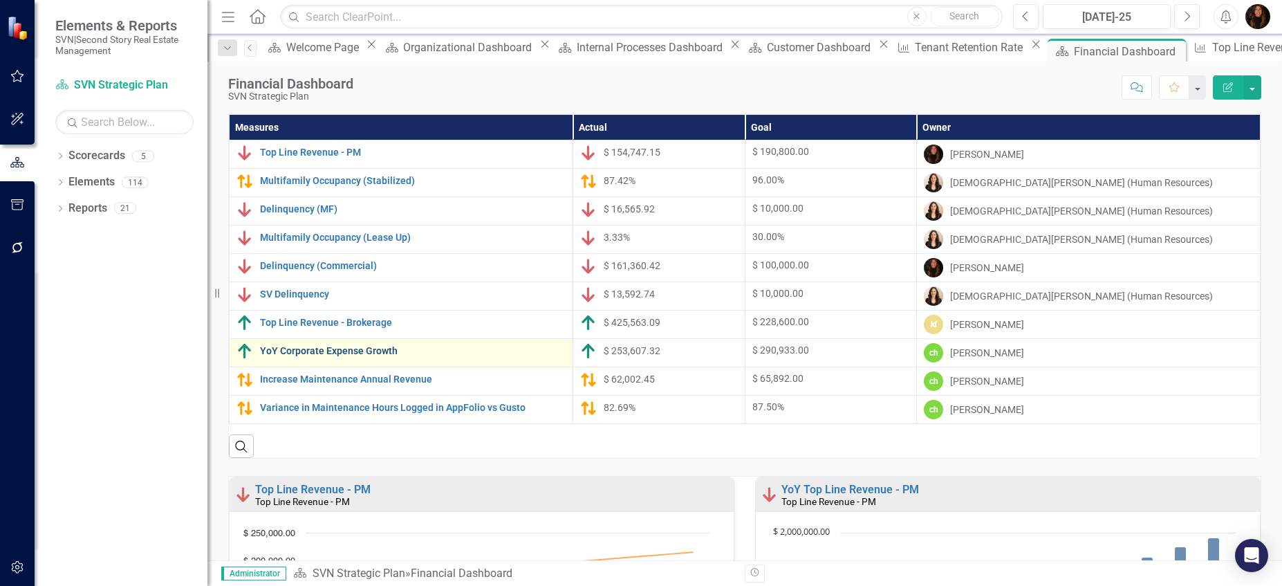
click at [338, 349] on link "YoY Corporate Expense Growth" at bounding box center [413, 351] width 306 height 10
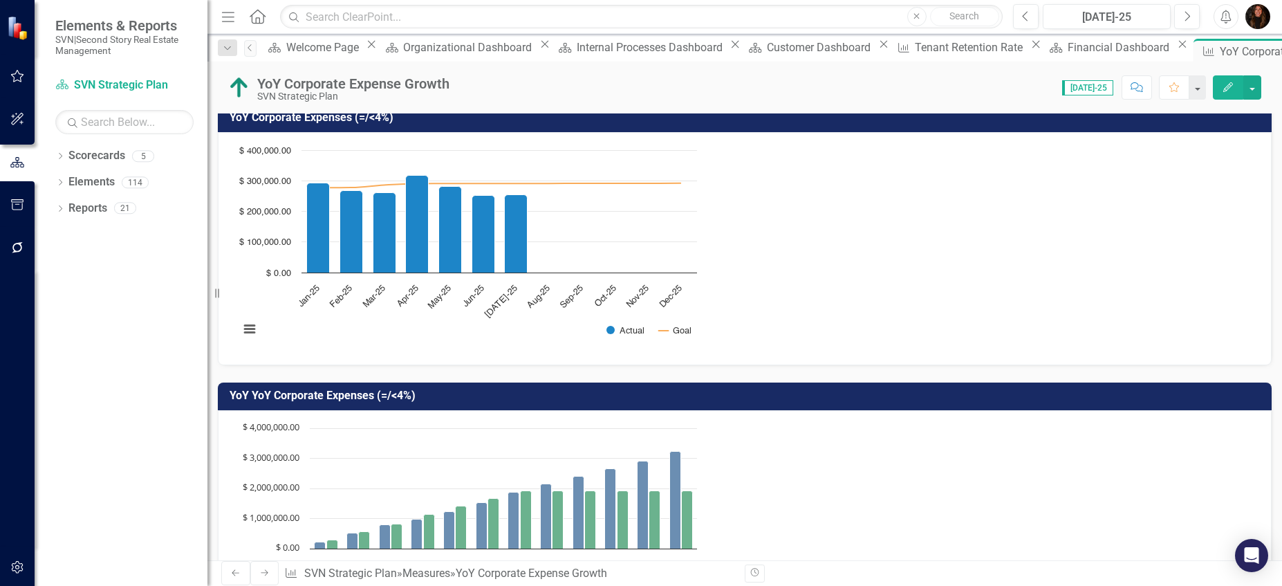
scroll to position [488, 0]
click at [435, 53] on div "Organizational Dashboard" at bounding box center [469, 47] width 133 height 17
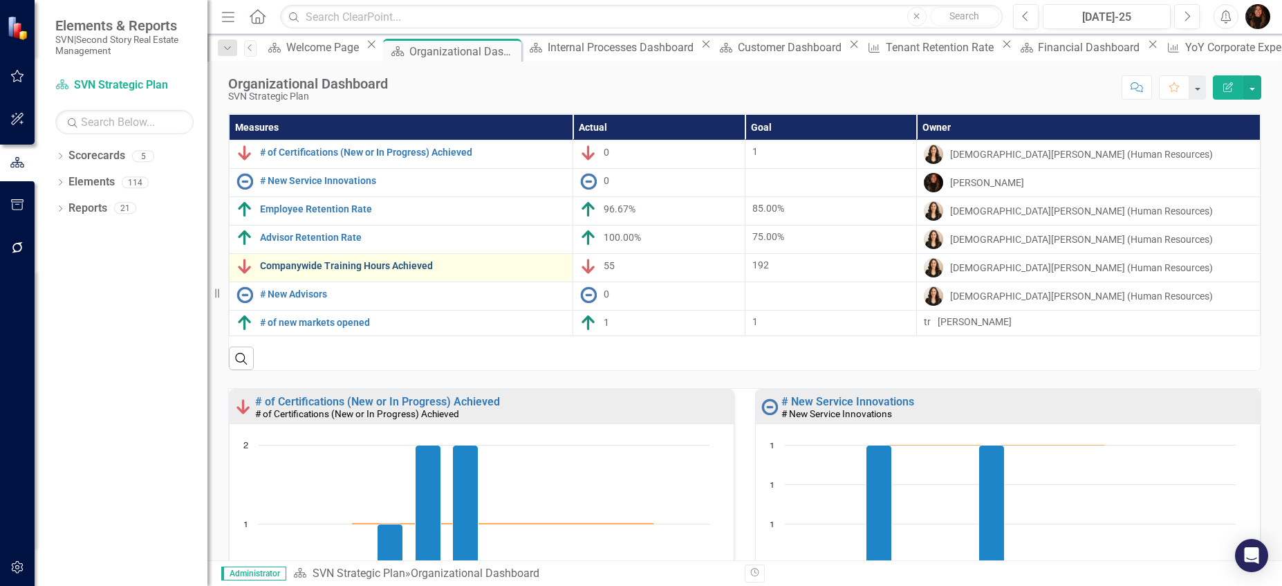
click at [397, 264] on link "Companywide Training Hours Achieved" at bounding box center [413, 266] width 306 height 10
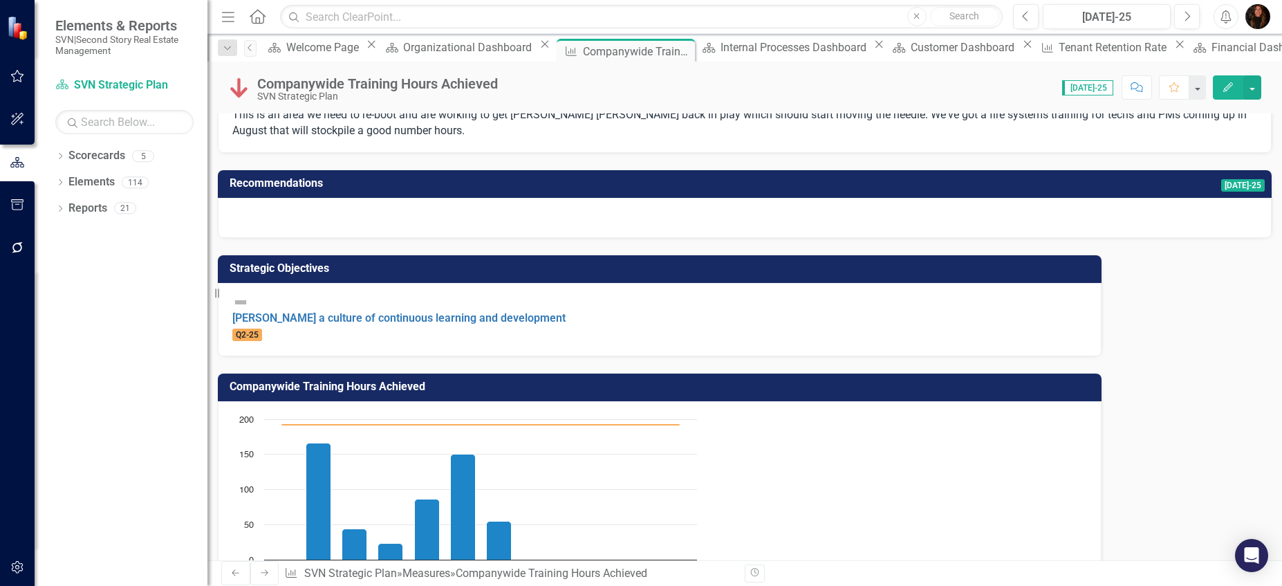
scroll to position [219, 0]
click at [1189, 54] on link "Scorecard Financial Dashboard" at bounding box center [1253, 47] width 129 height 17
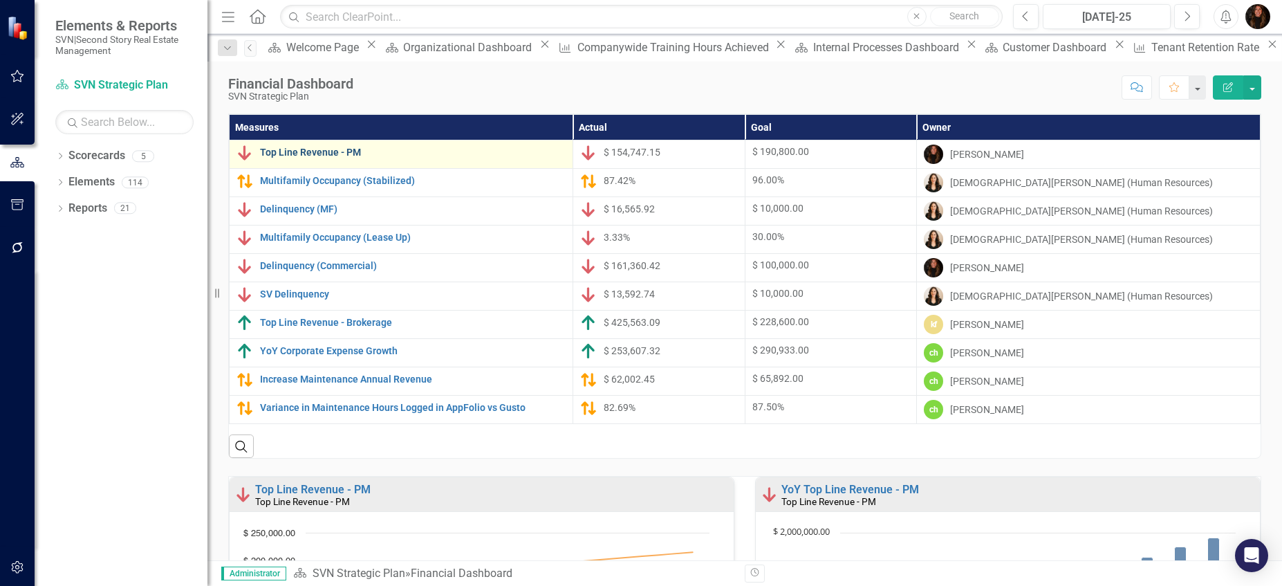
click at [347, 153] on link "Top Line Revenue - PM" at bounding box center [413, 152] width 306 height 10
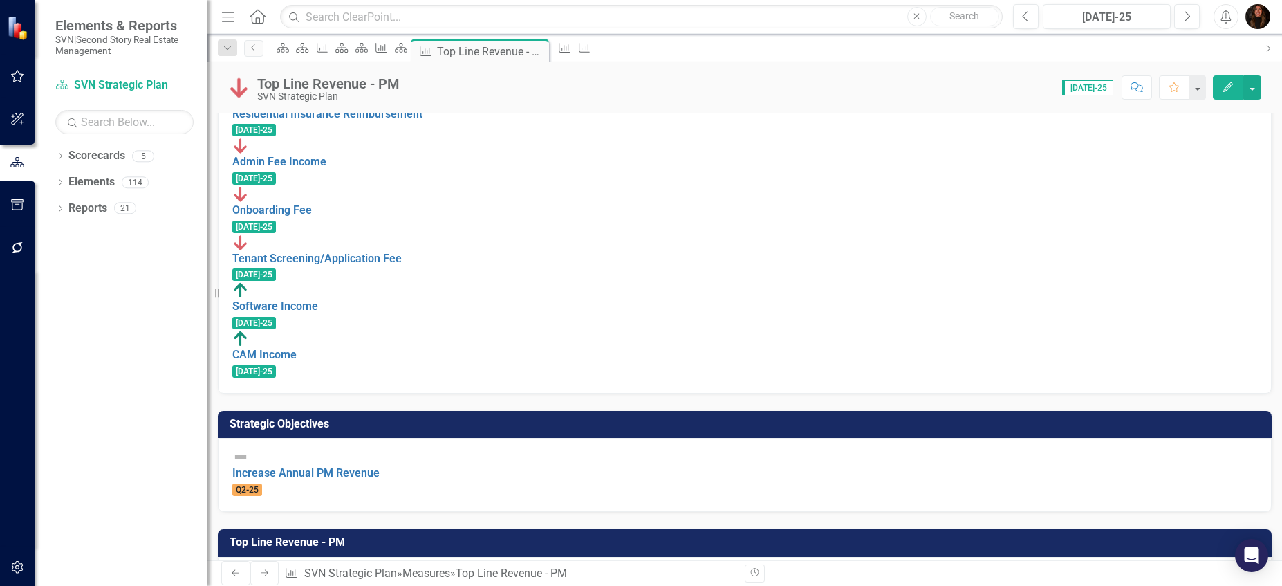
scroll to position [858, 0]
click at [290, 53] on icon "Scorecard" at bounding box center [283, 47] width 14 height 11
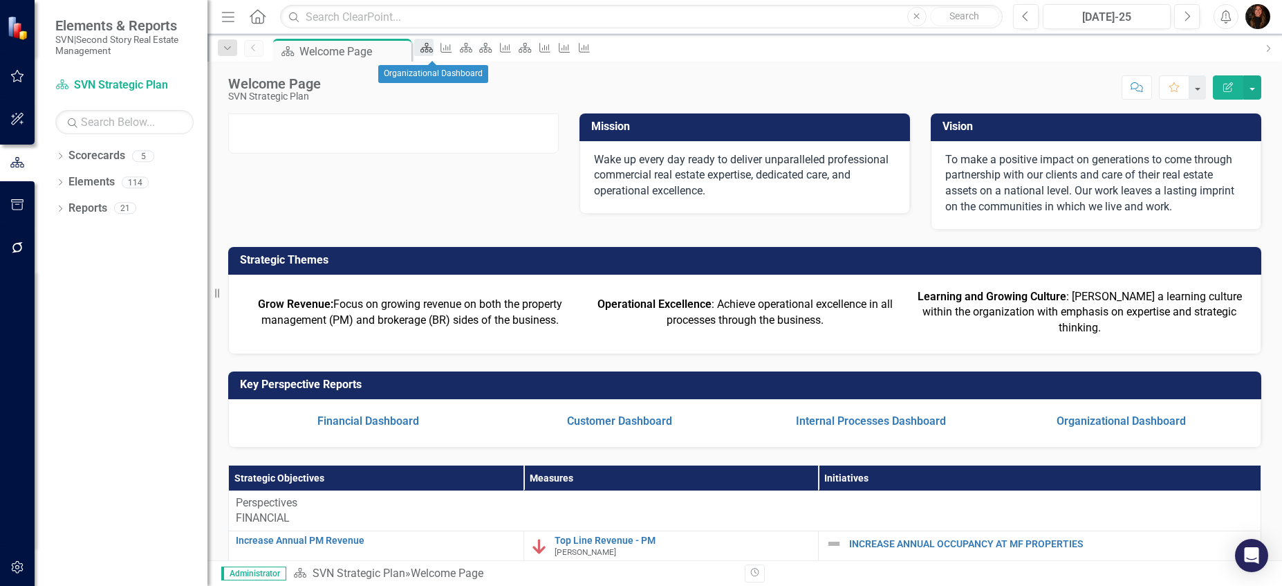
click at [432, 53] on icon "Scorecard" at bounding box center [427, 47] width 14 height 11
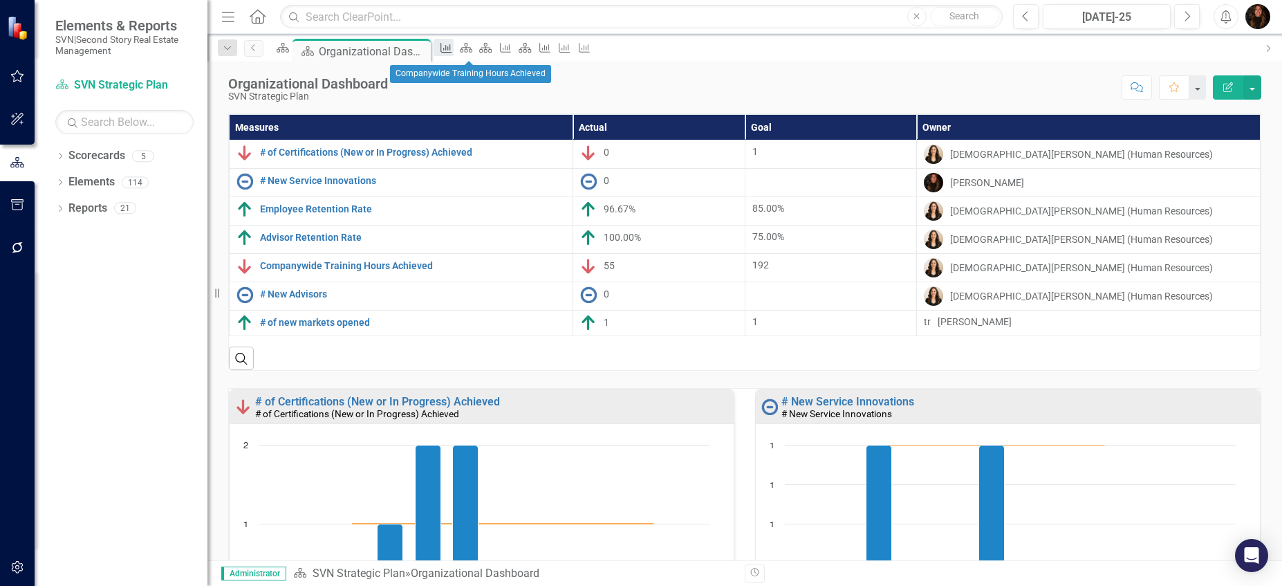
click at [453, 50] on icon "Measure" at bounding box center [446, 47] width 14 height 11
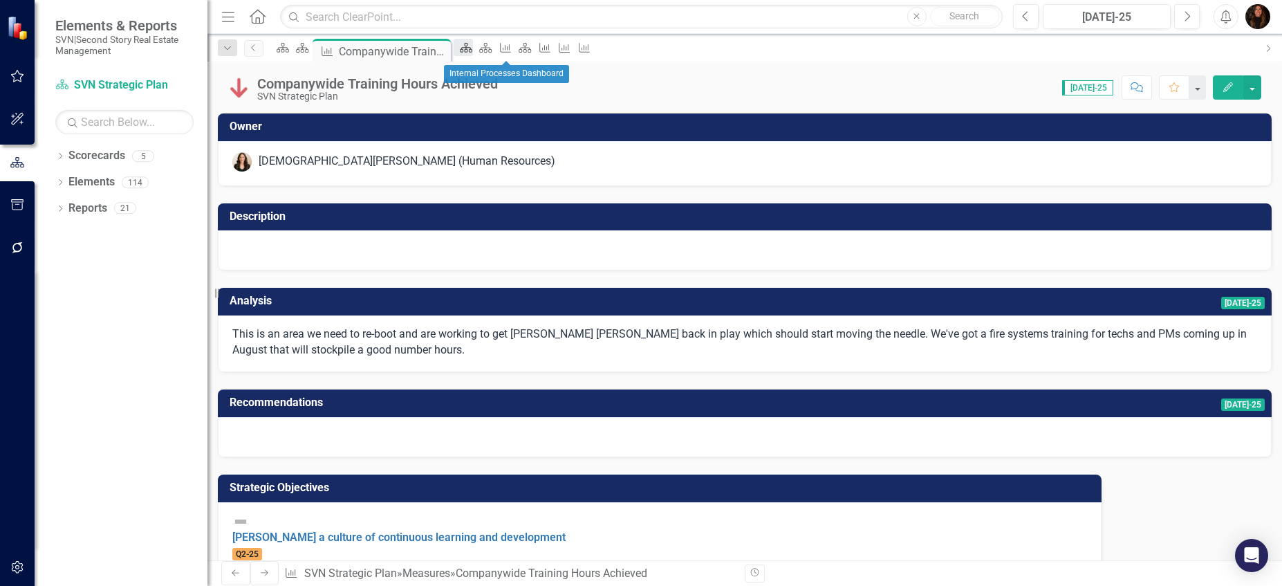
click at [473, 50] on icon "Scorecard" at bounding box center [466, 47] width 14 height 11
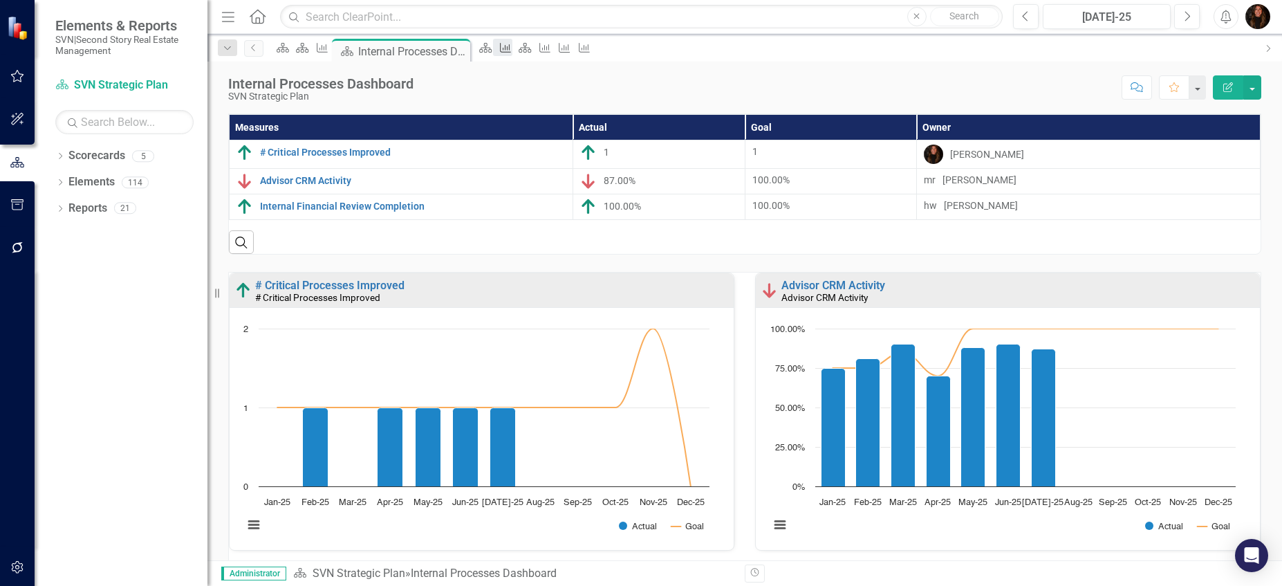
click at [512, 50] on link "Measure" at bounding box center [502, 47] width 19 height 17
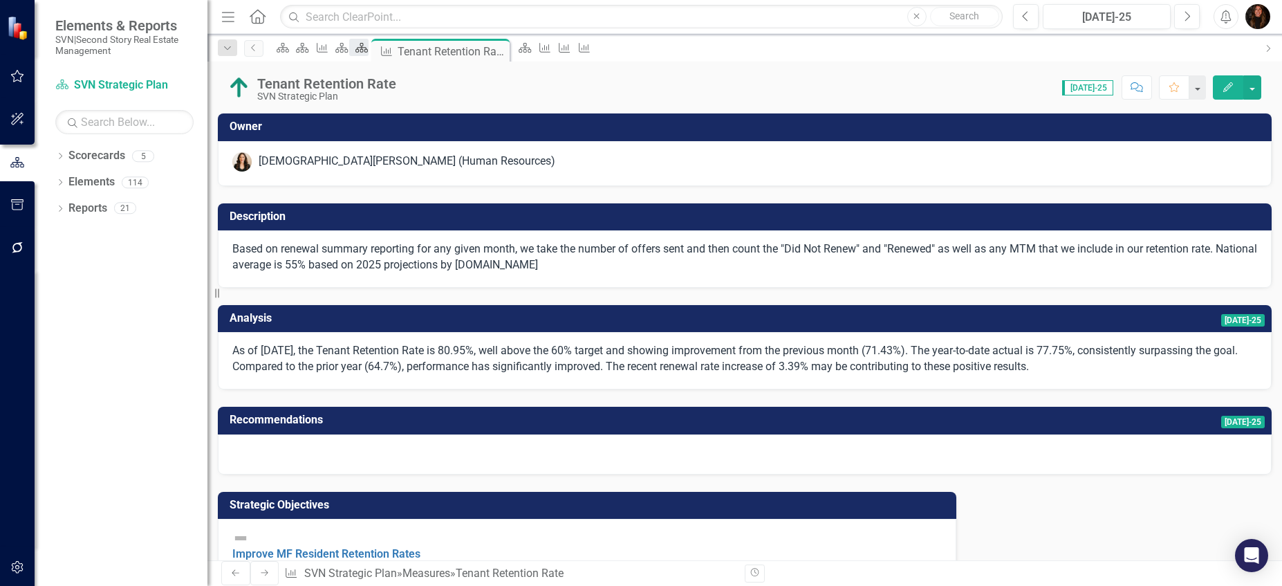
click at [368, 50] on icon at bounding box center [361, 48] width 12 height 10
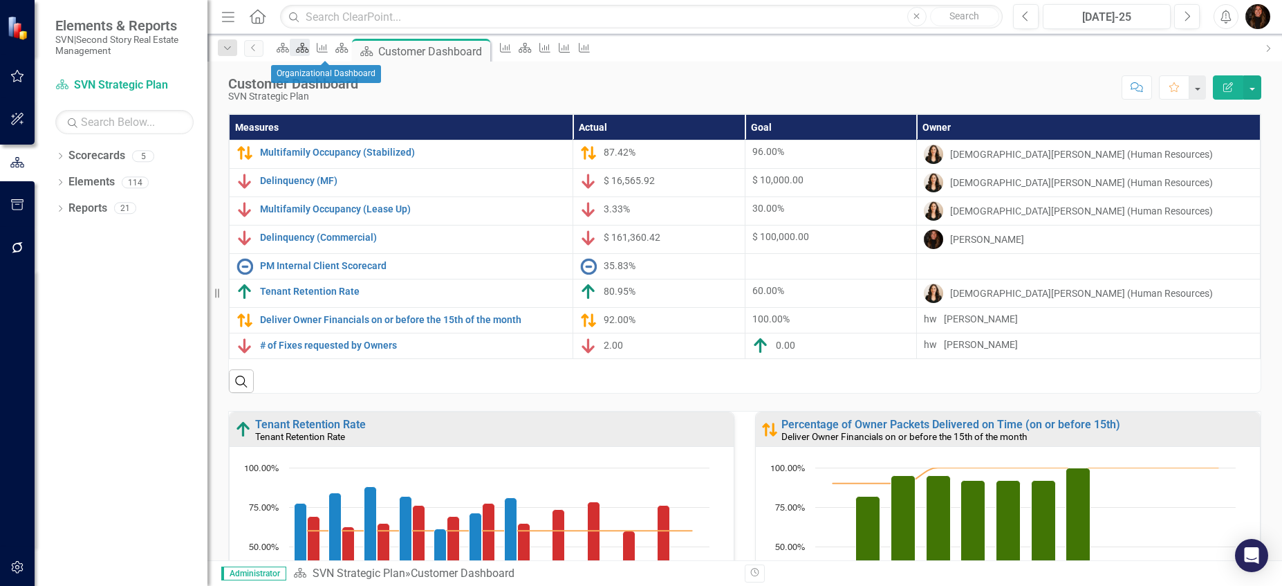
click at [309, 53] on icon at bounding box center [303, 48] width 12 height 10
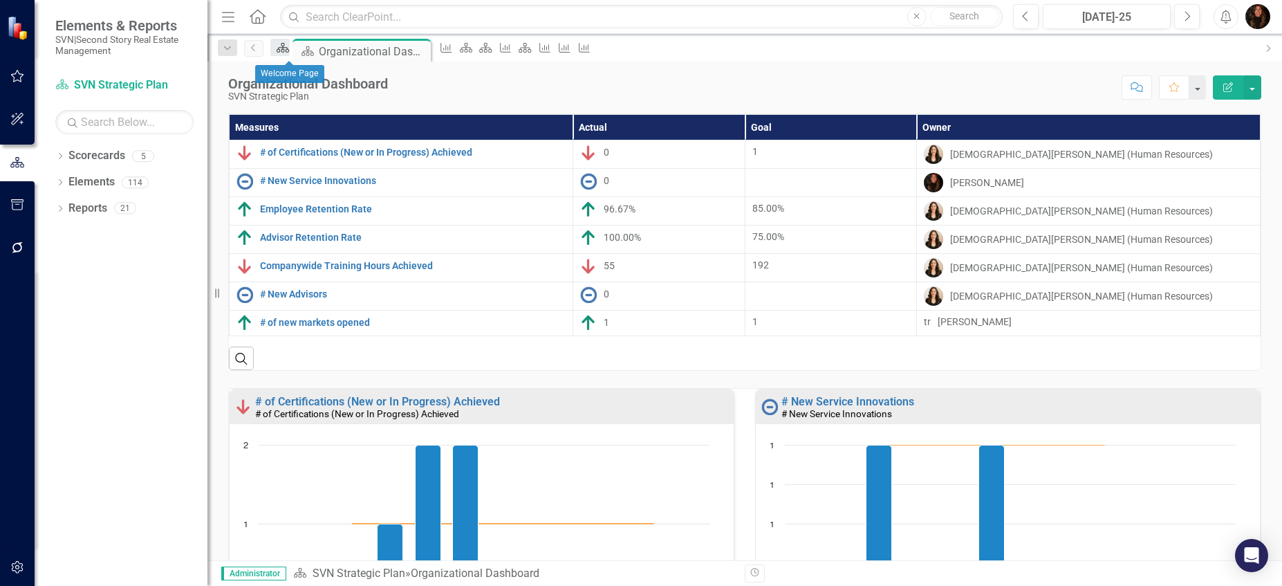
click at [290, 53] on icon "Scorecard" at bounding box center [283, 47] width 14 height 11
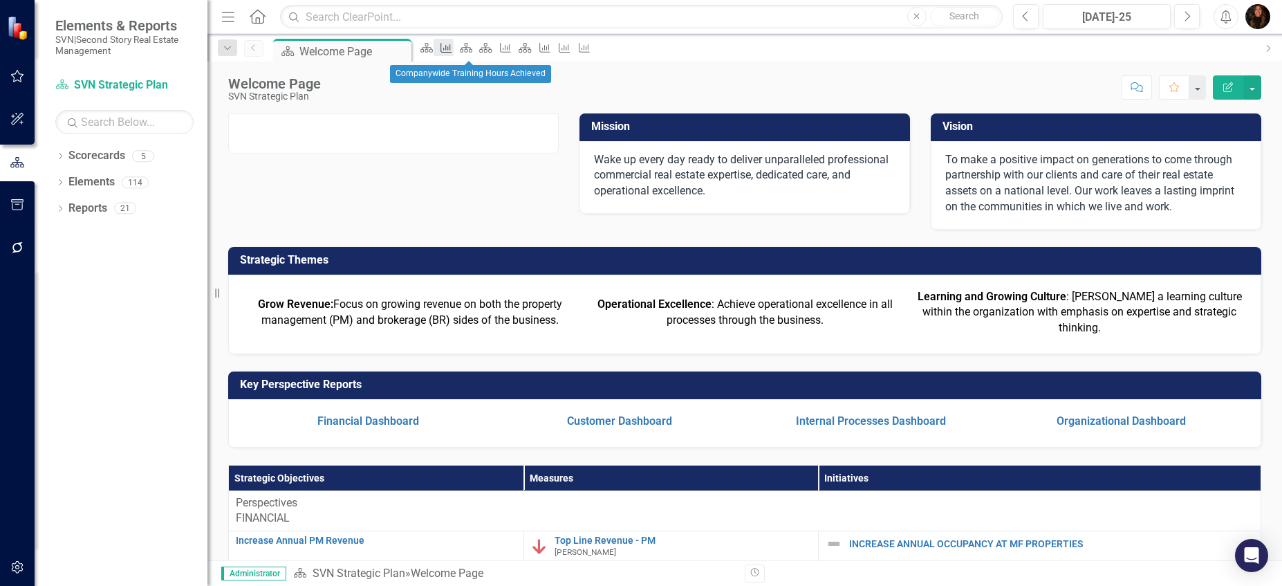
click at [453, 48] on icon "Measure" at bounding box center [446, 47] width 14 height 11
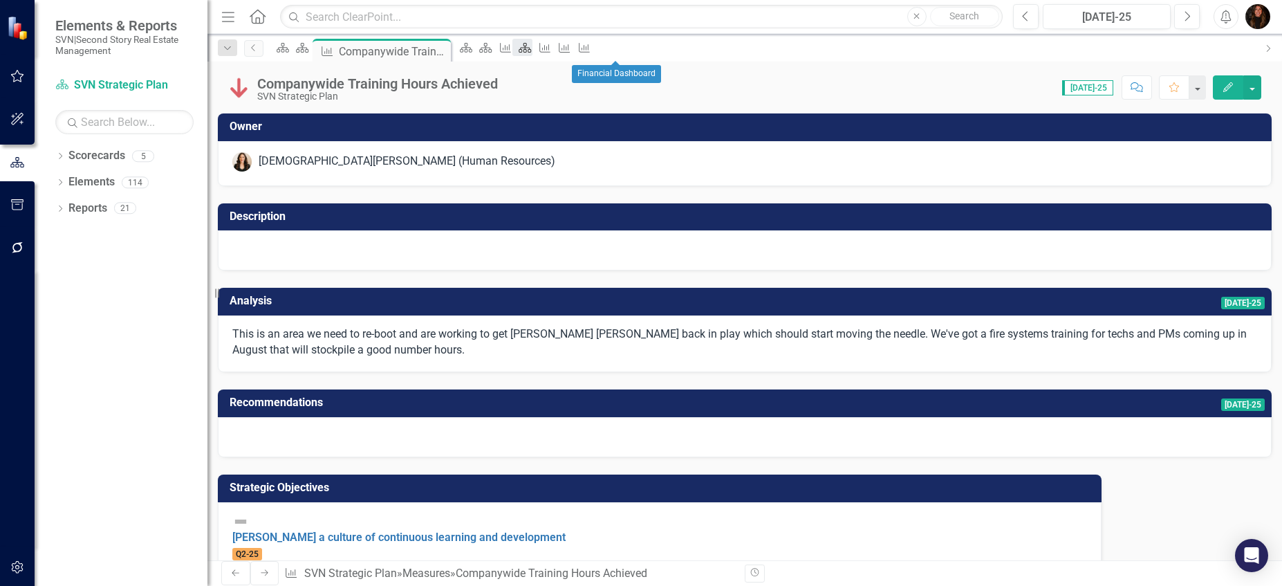
click at [532, 49] on icon "Scorecard" at bounding box center [525, 47] width 14 height 11
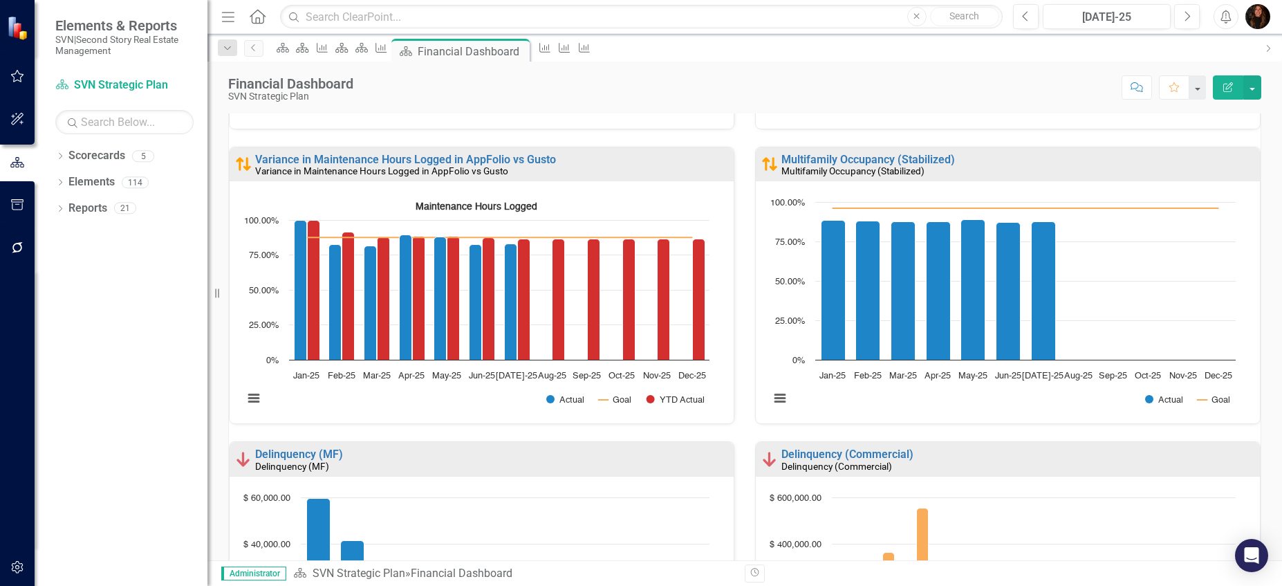
scroll to position [1504, 0]
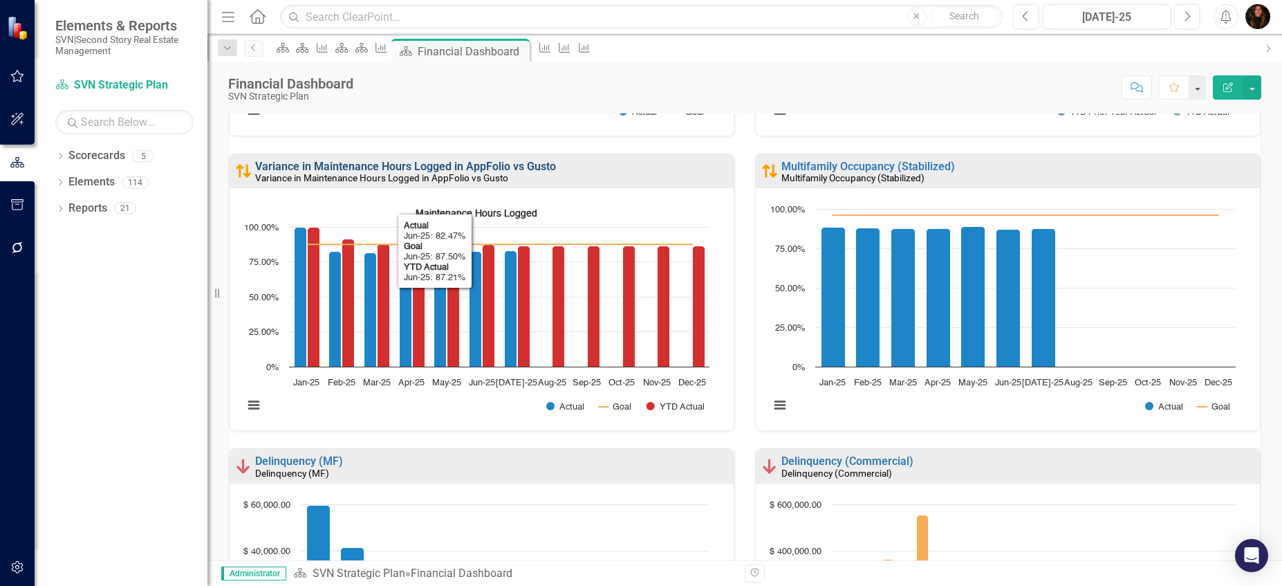
click at [433, 165] on link "Variance in Maintenance Hours Logged in AppFolio vs Gusto" at bounding box center [405, 166] width 301 height 13
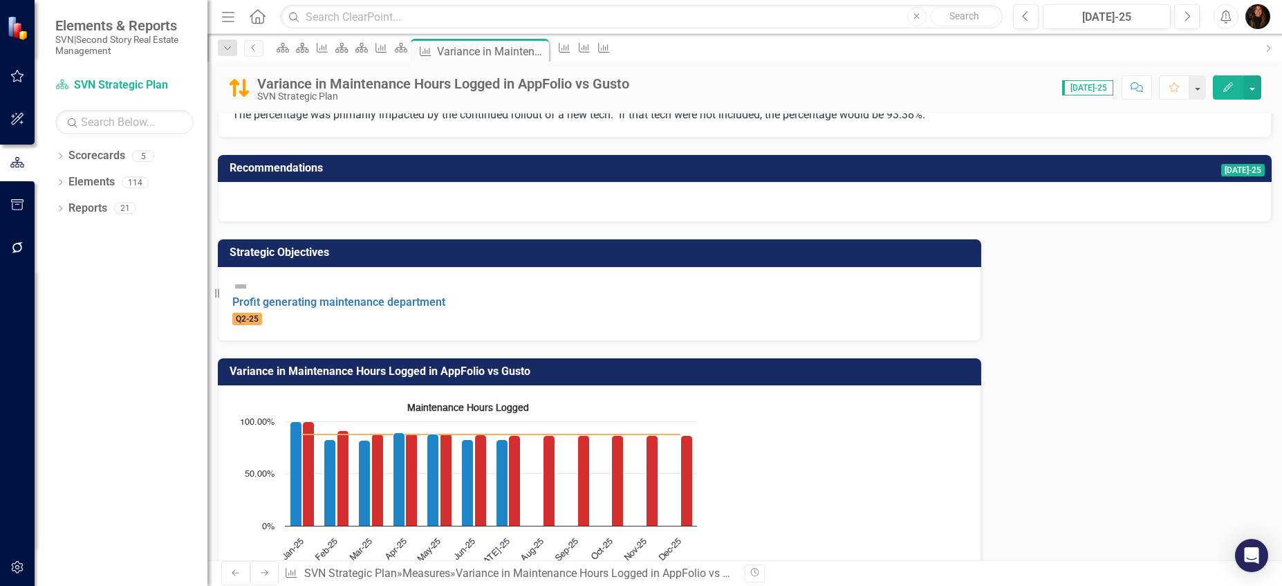
scroll to position [219, 0]
click at [349, 51] on div "Scorecard" at bounding box center [338, 47] width 19 height 17
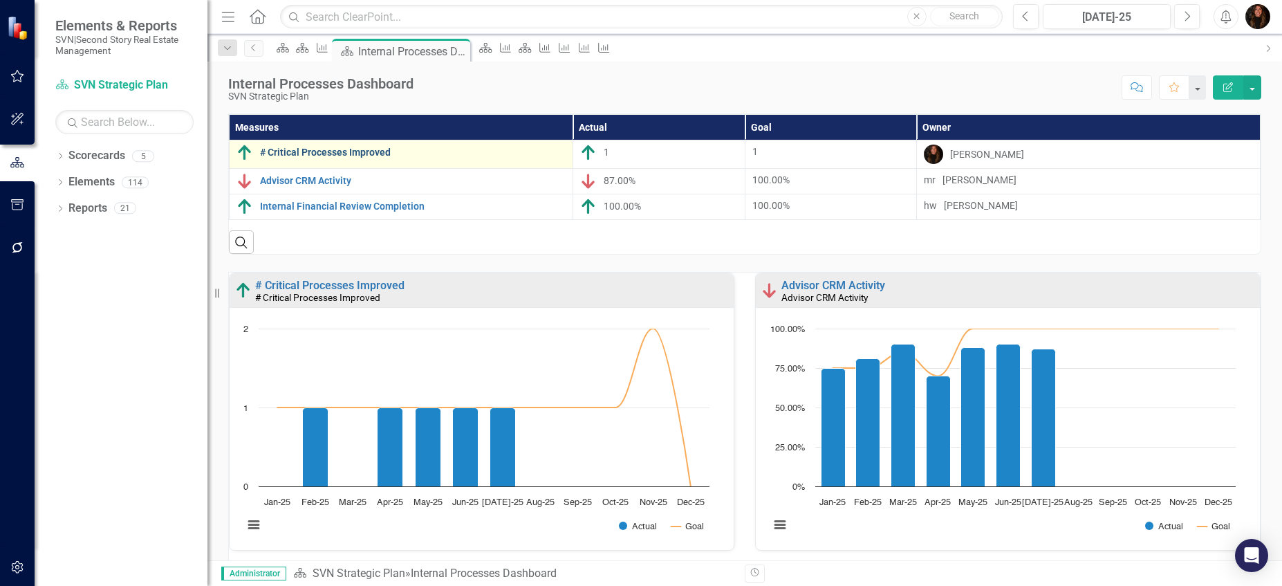
click at [355, 151] on link "# Critical Processes Improved" at bounding box center [413, 152] width 306 height 10
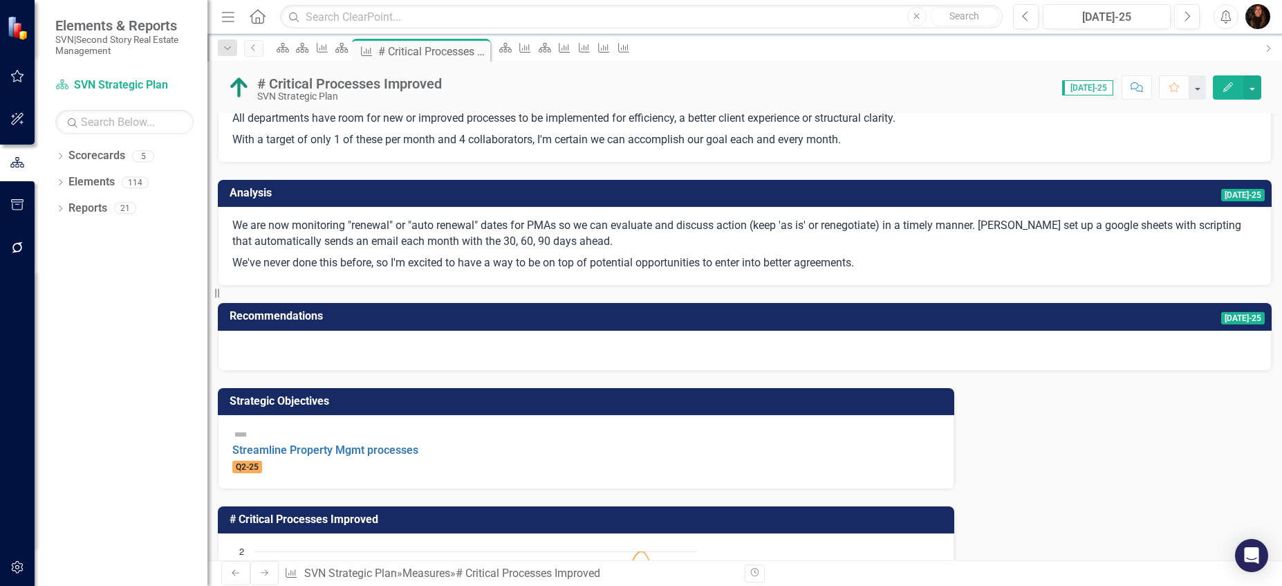
scroll to position [317, 0]
